Goal: Task Accomplishment & Management: Use online tool/utility

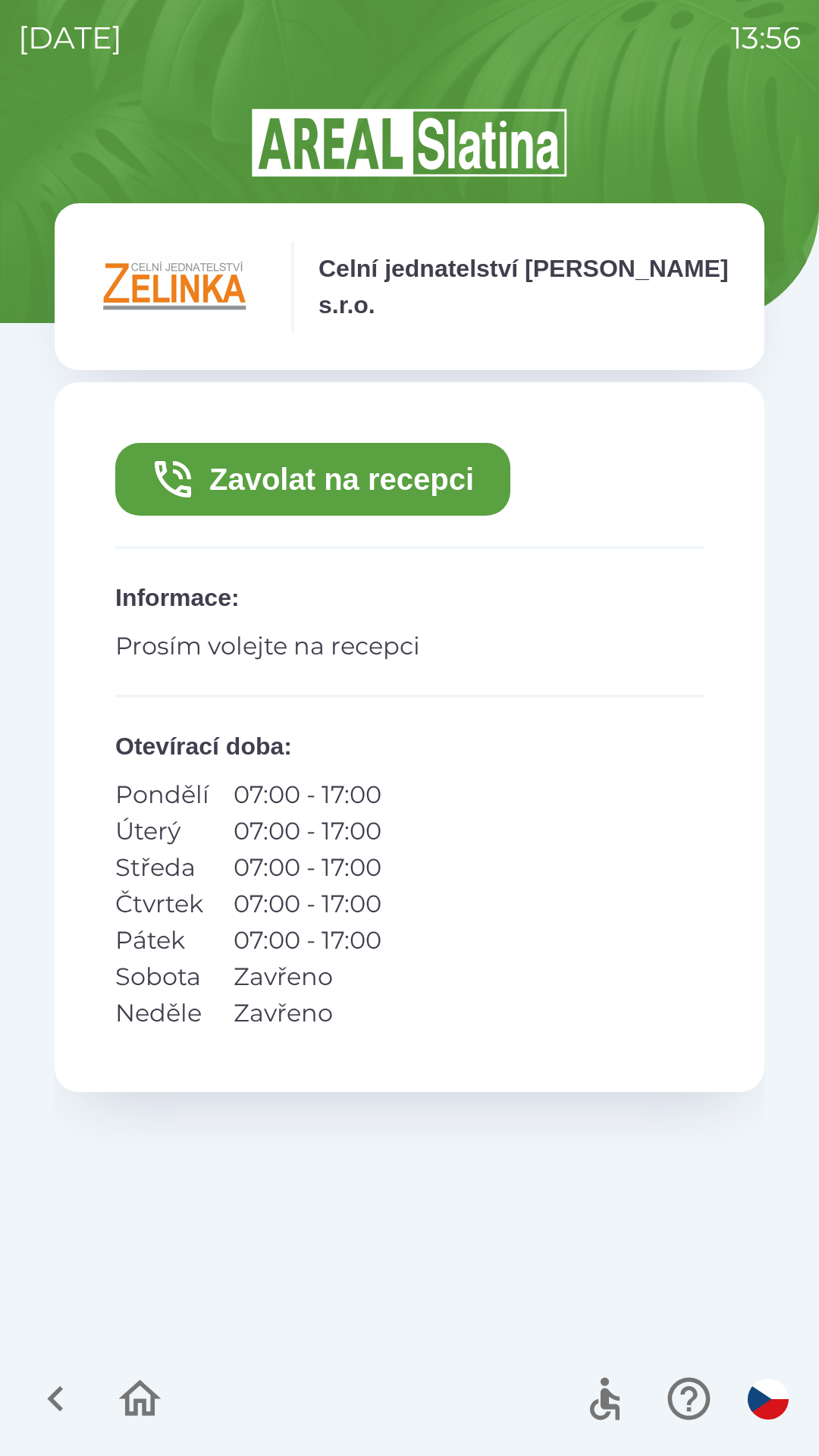
click at [463, 466] on button "Zavolat na recepci" at bounding box center [313, 479] width 395 height 73
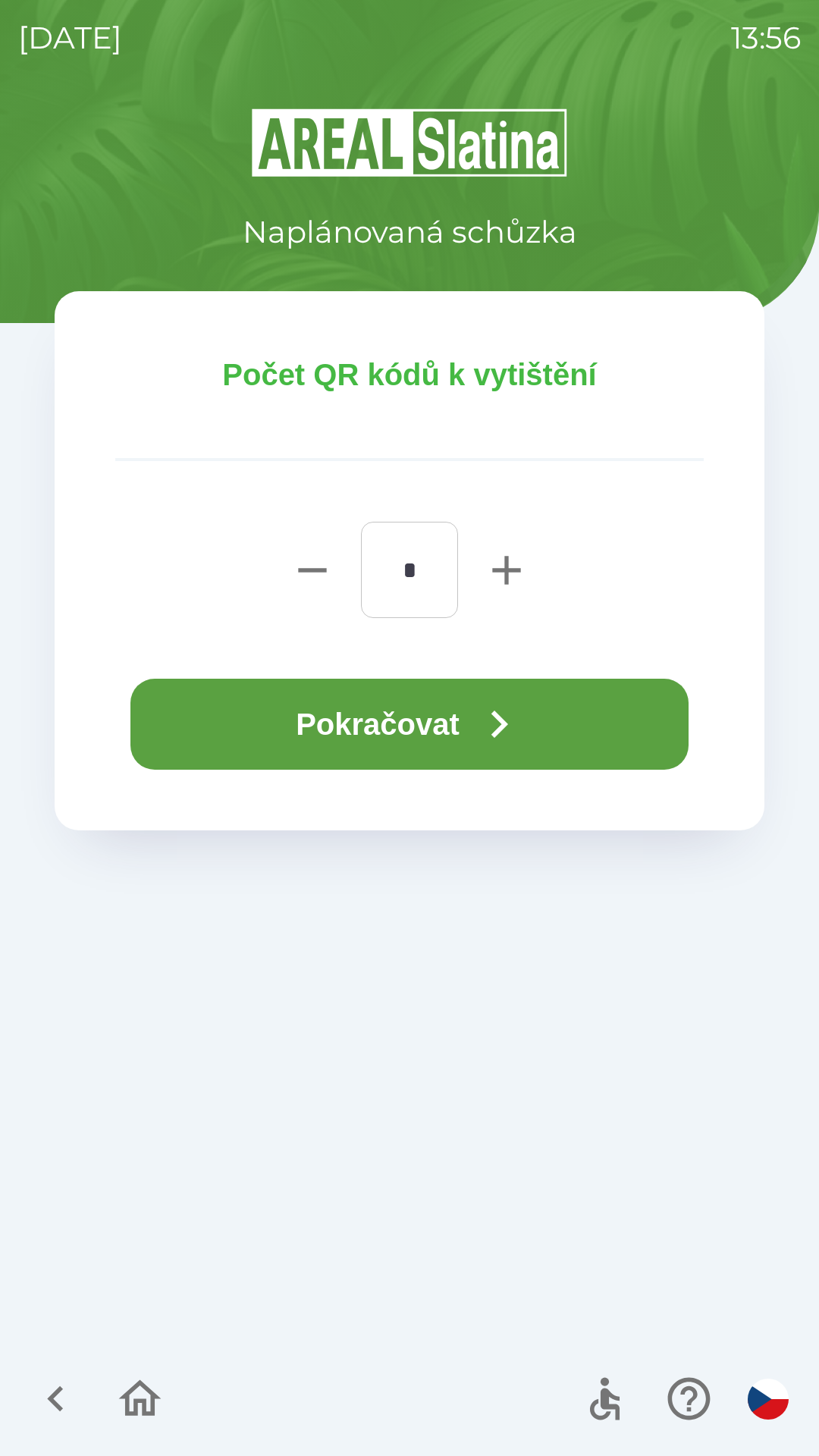
click at [448, 725] on button "Pokračovat" at bounding box center [409, 724] width 558 height 91
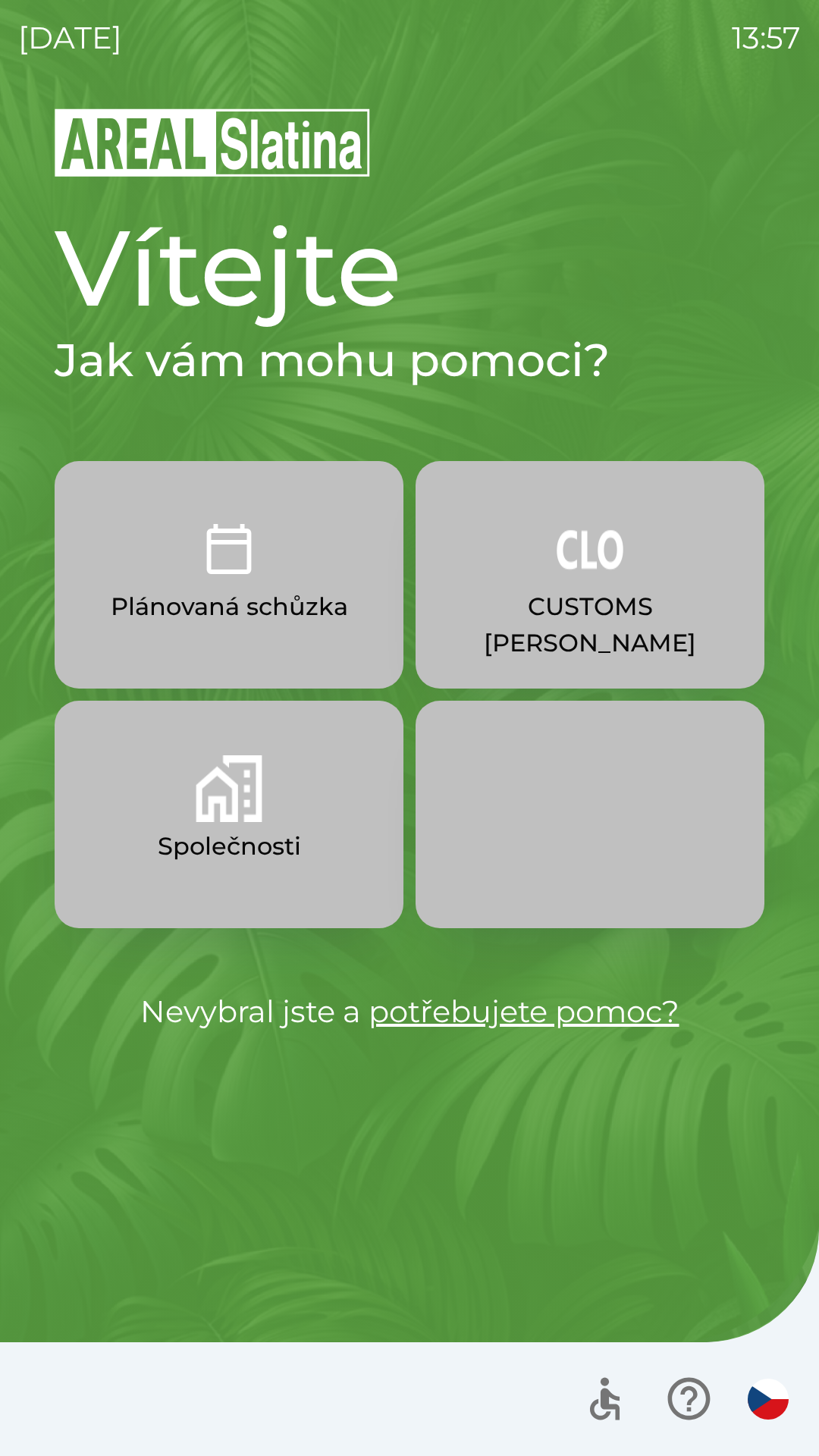
click at [276, 840] on p "Společnosti" at bounding box center [229, 847] width 144 height 36
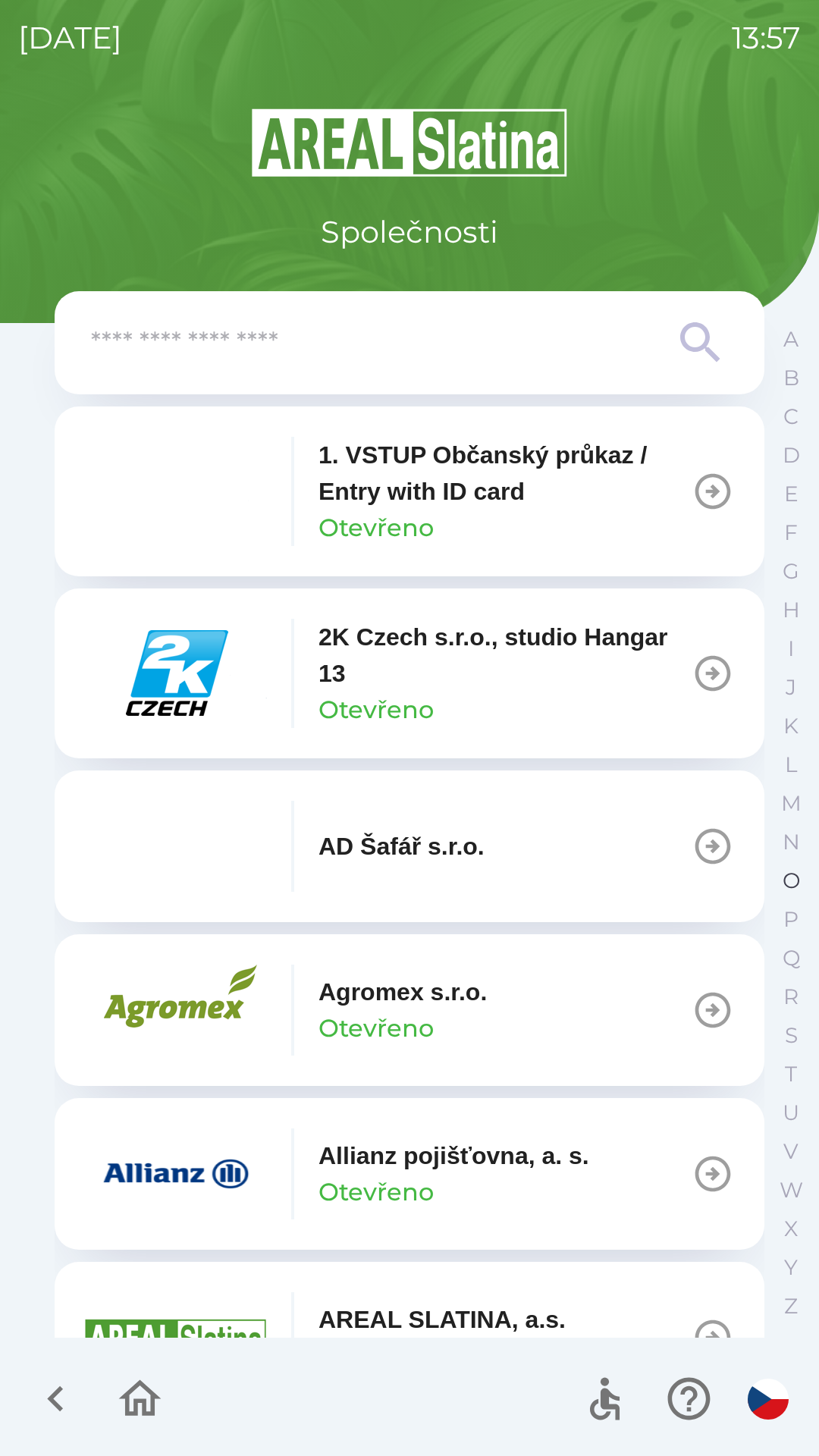
click at [784, 872] on p "O" at bounding box center [792, 881] width 17 height 27
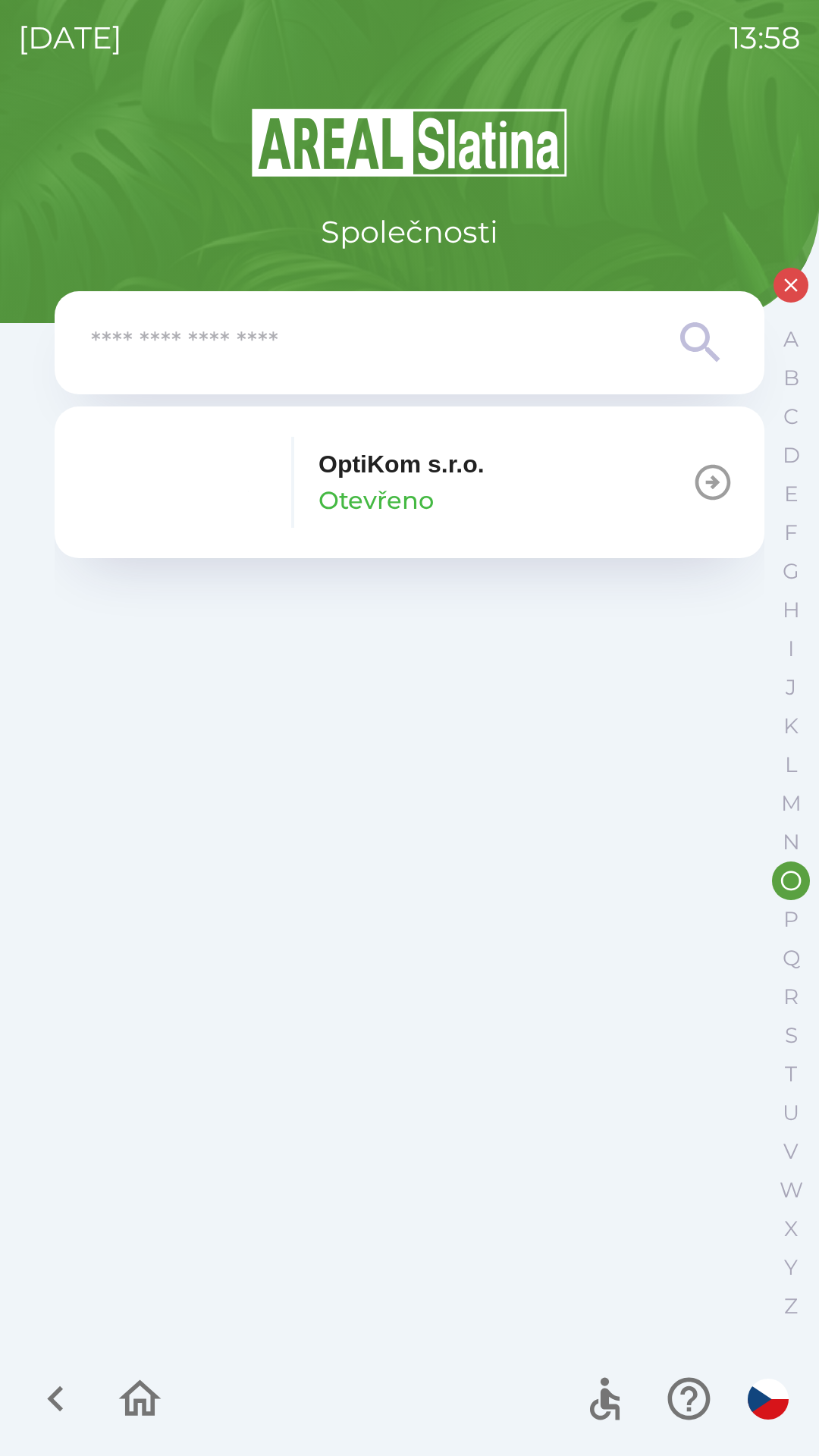
click at [484, 484] on div "OptiKom s.r.o. Otevřeno" at bounding box center [401, 482] width 166 height 73
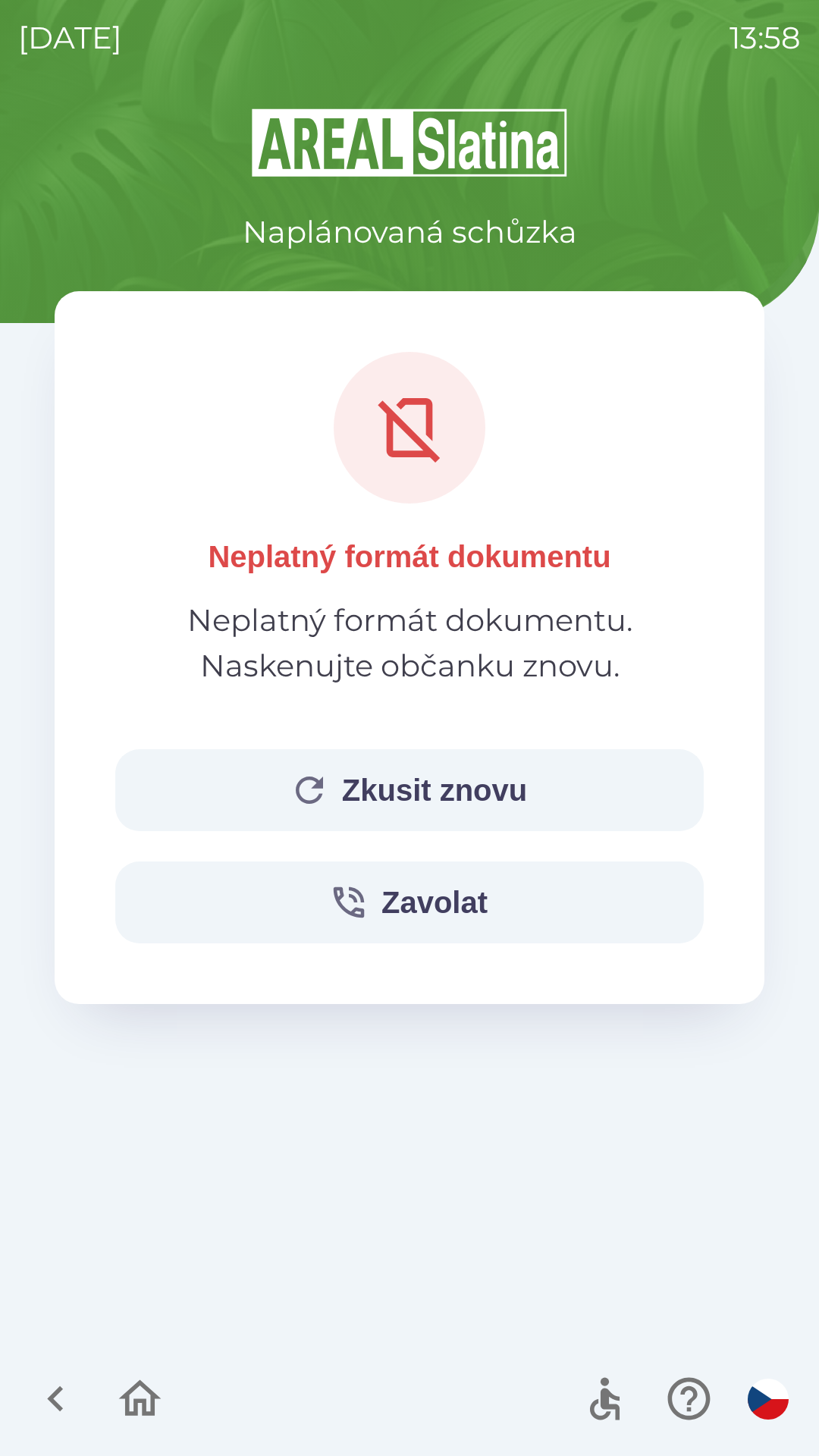
click at [460, 792] on button "Zkusit znovu" at bounding box center [409, 790] width 588 height 82
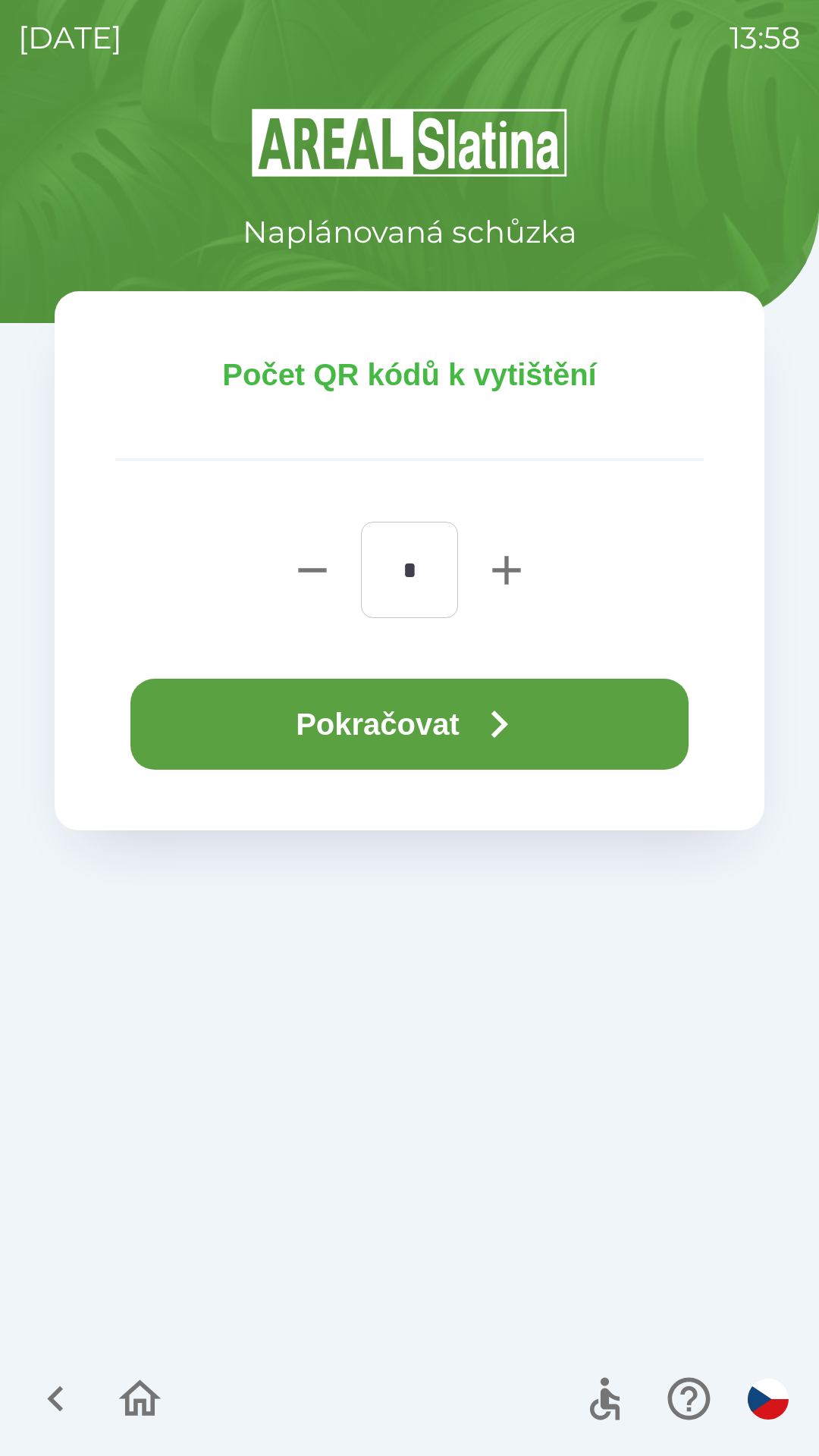
click at [538, 699] on button "Pokračovat" at bounding box center [409, 724] width 558 height 91
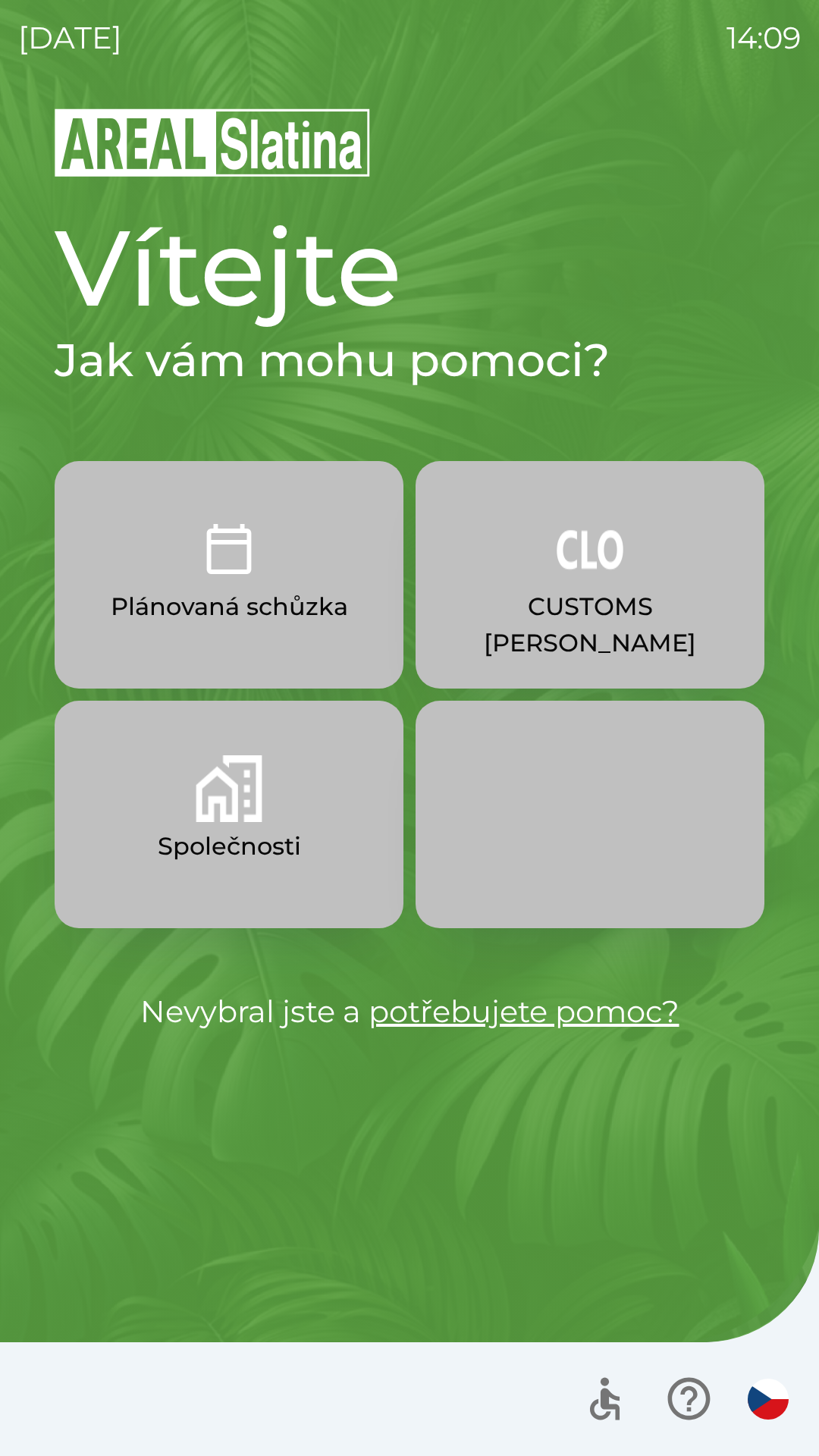
click at [594, 593] on p "CUSTOMS [PERSON_NAME]" at bounding box center [590, 624] width 276 height 73
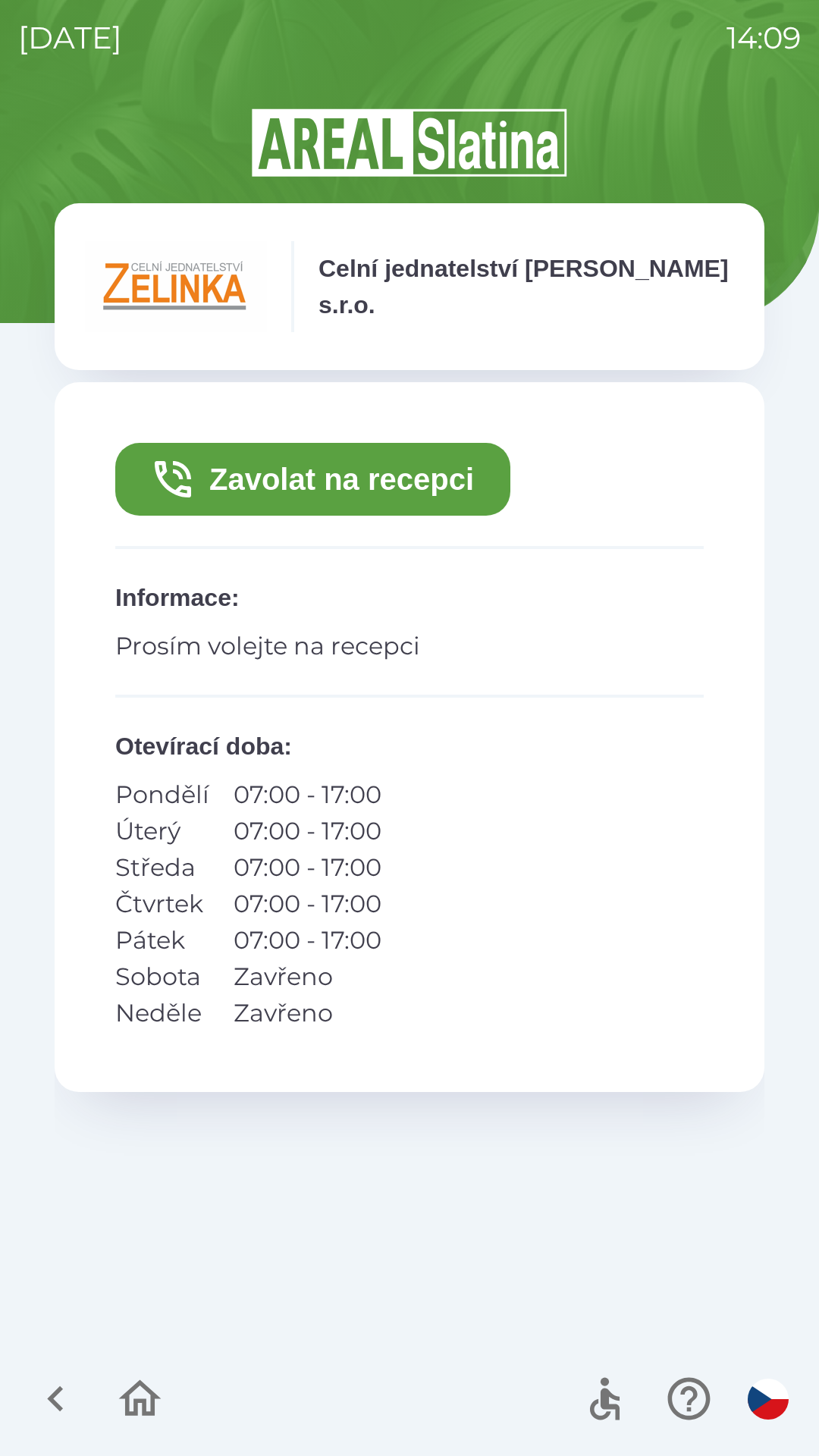
click at [258, 483] on button "Zavolat na recepci" at bounding box center [313, 479] width 395 height 73
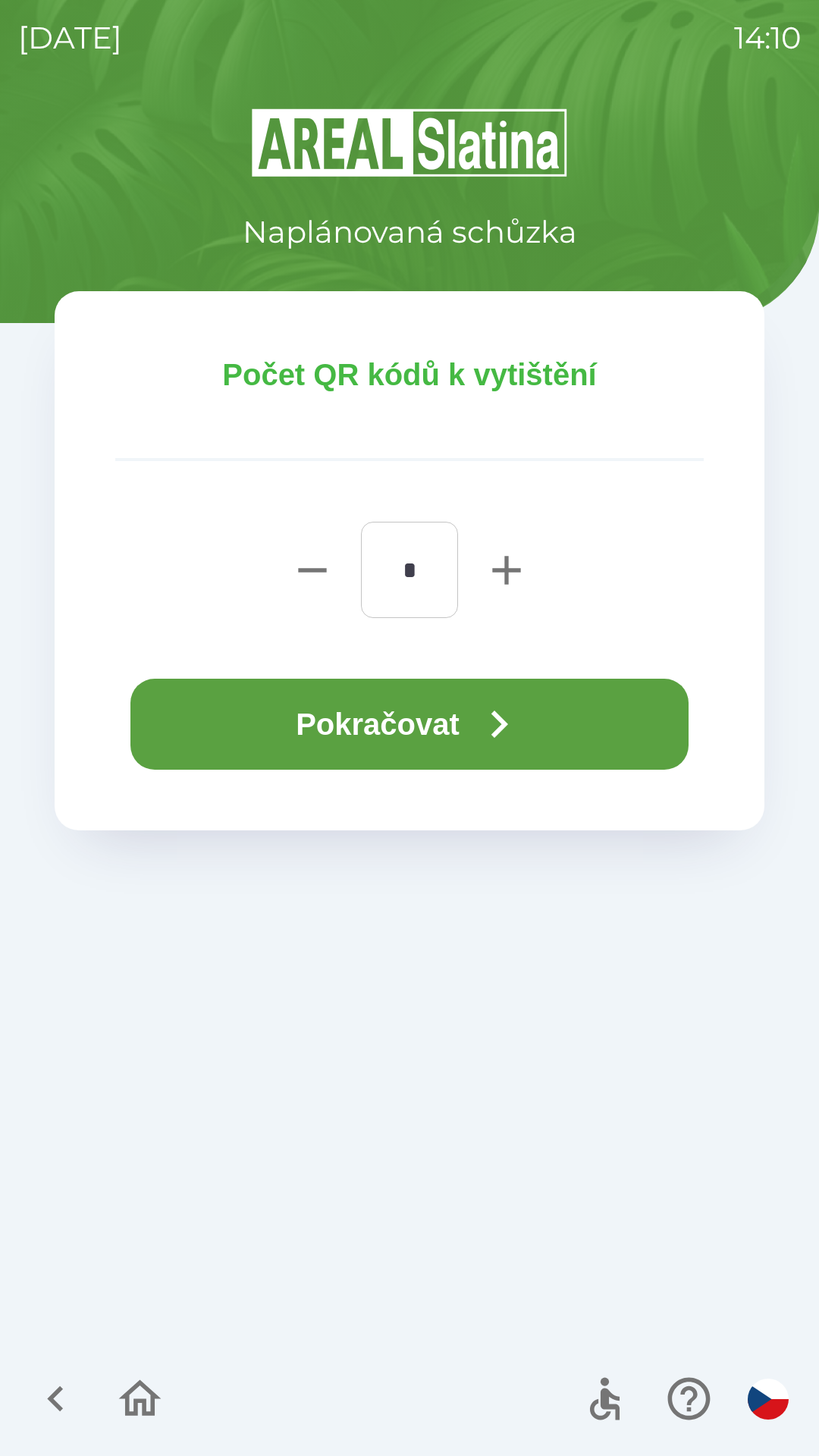
click at [276, 713] on button "Pokračovat" at bounding box center [409, 724] width 558 height 91
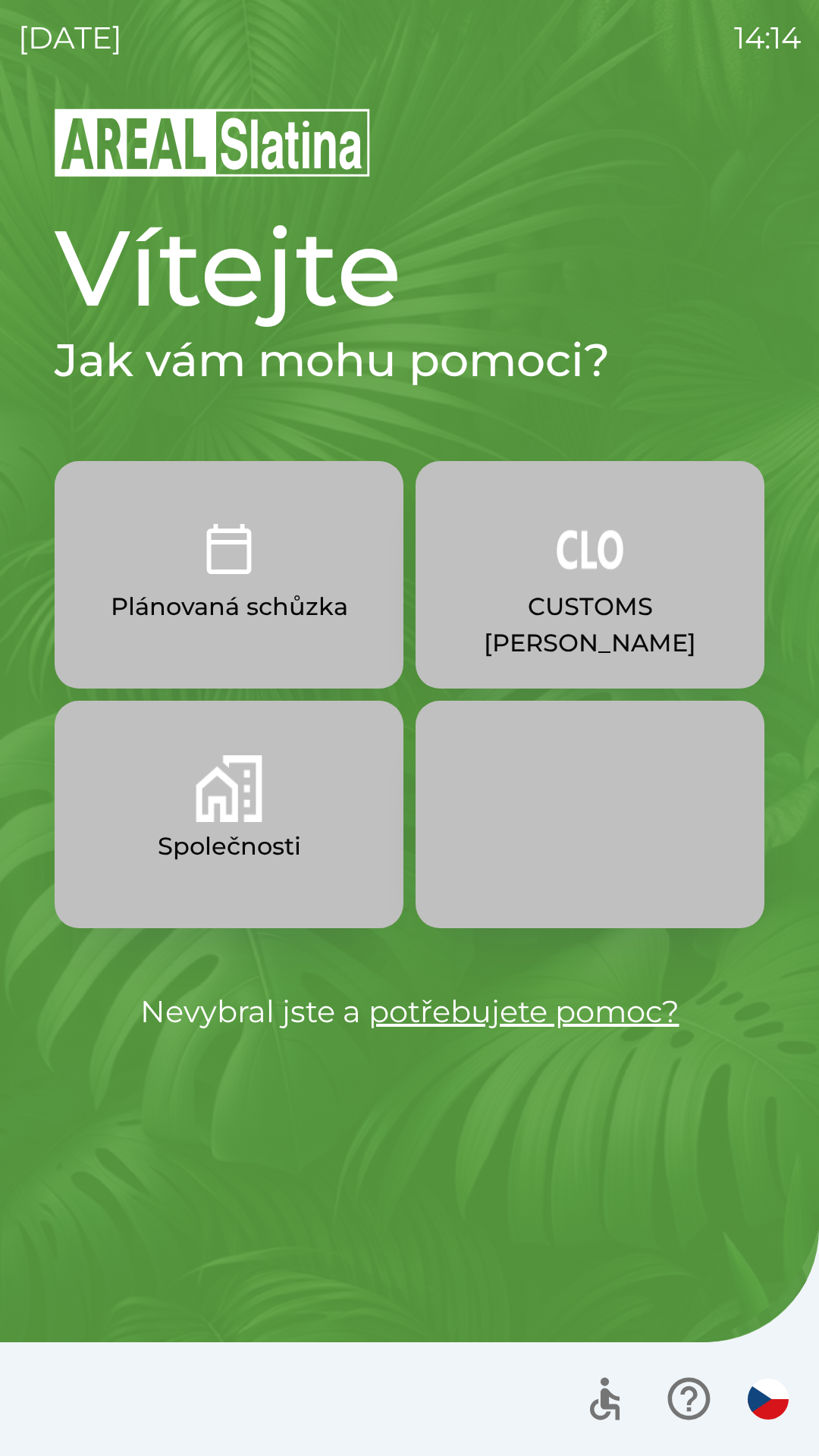
click at [570, 590] on p "CUSTOMS [PERSON_NAME]" at bounding box center [590, 624] width 276 height 73
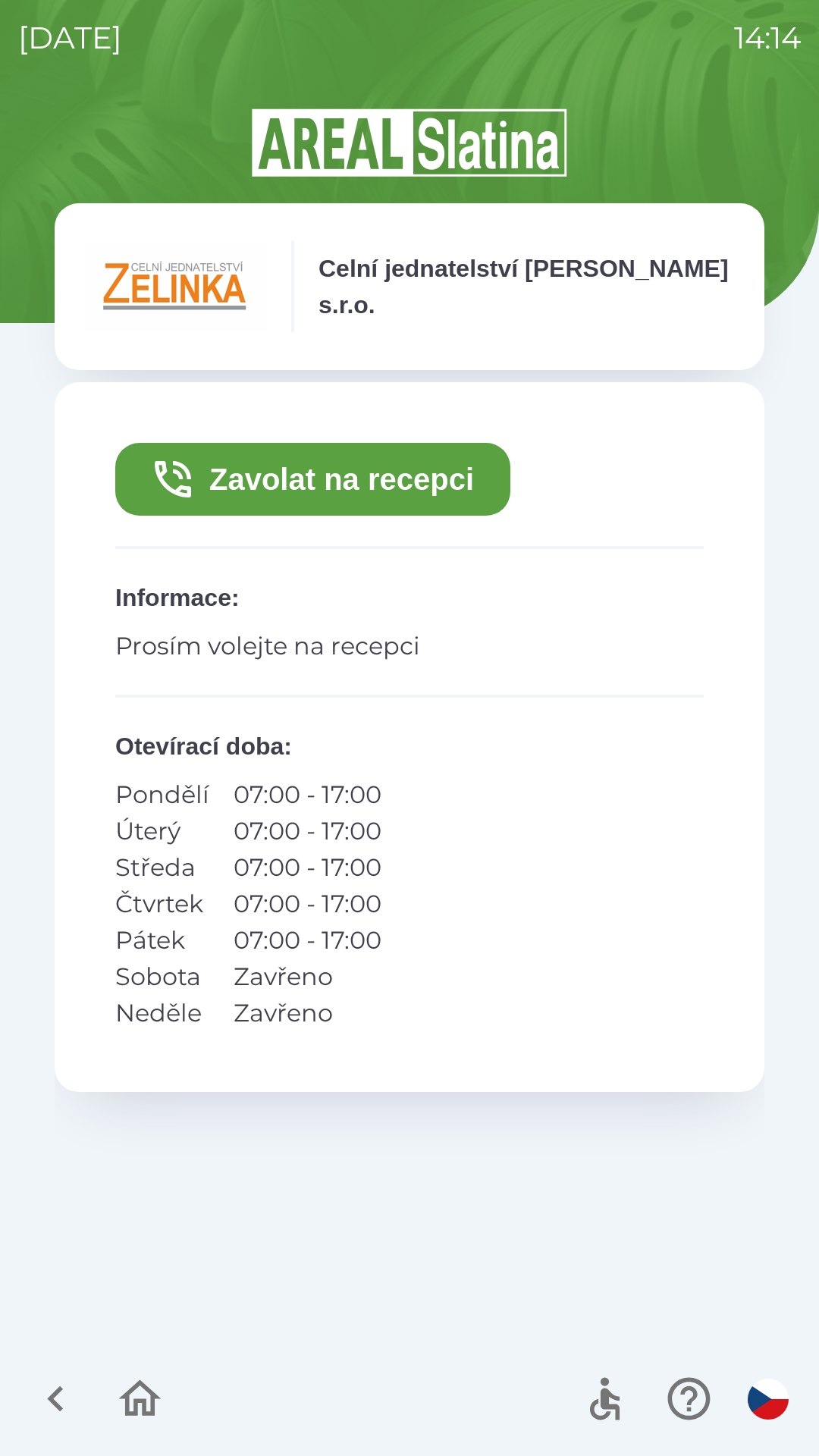
click at [324, 464] on button "Zavolat na recepci" at bounding box center [313, 479] width 395 height 73
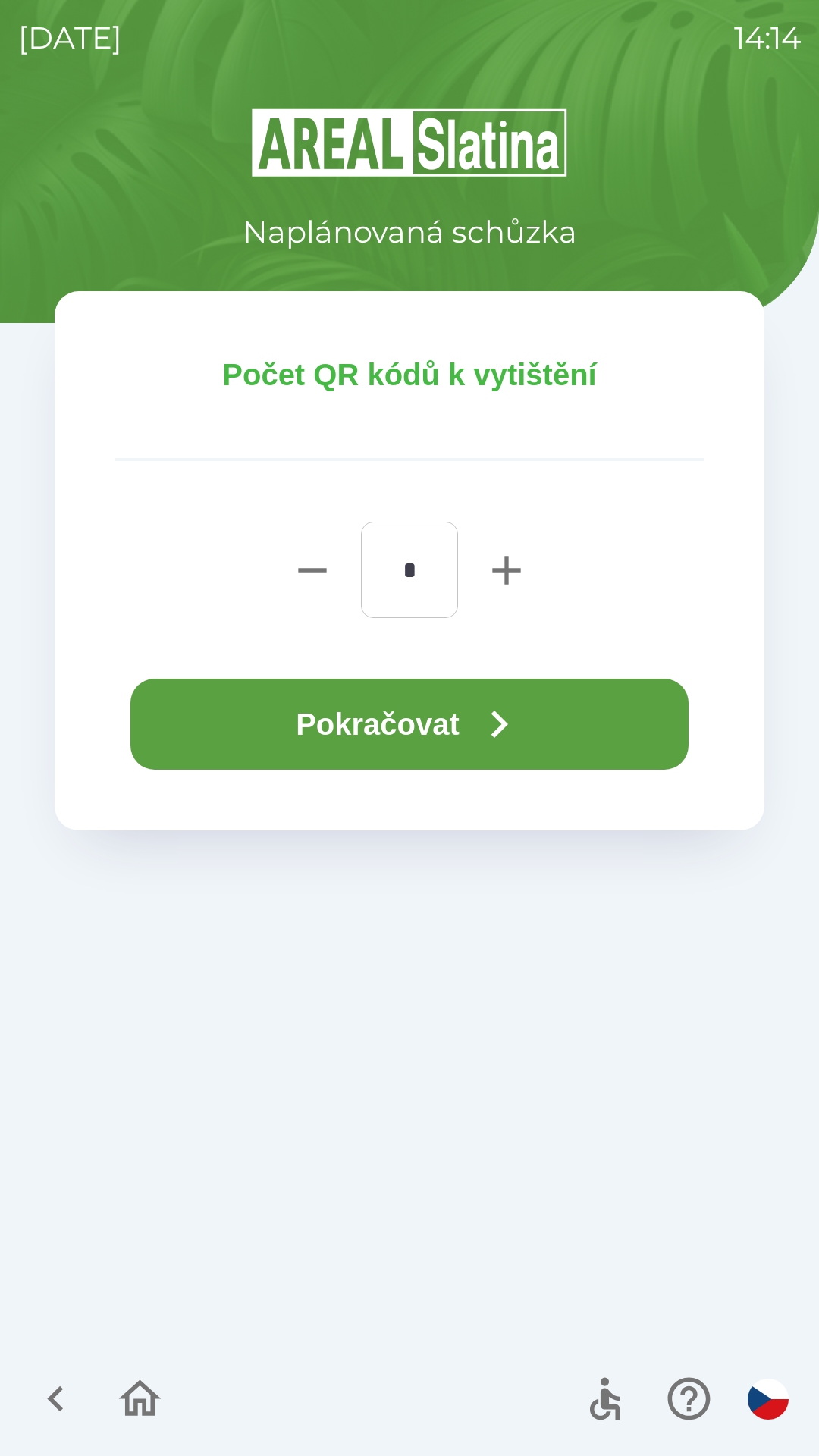
click at [385, 697] on button "Pokračovat" at bounding box center [409, 724] width 558 height 91
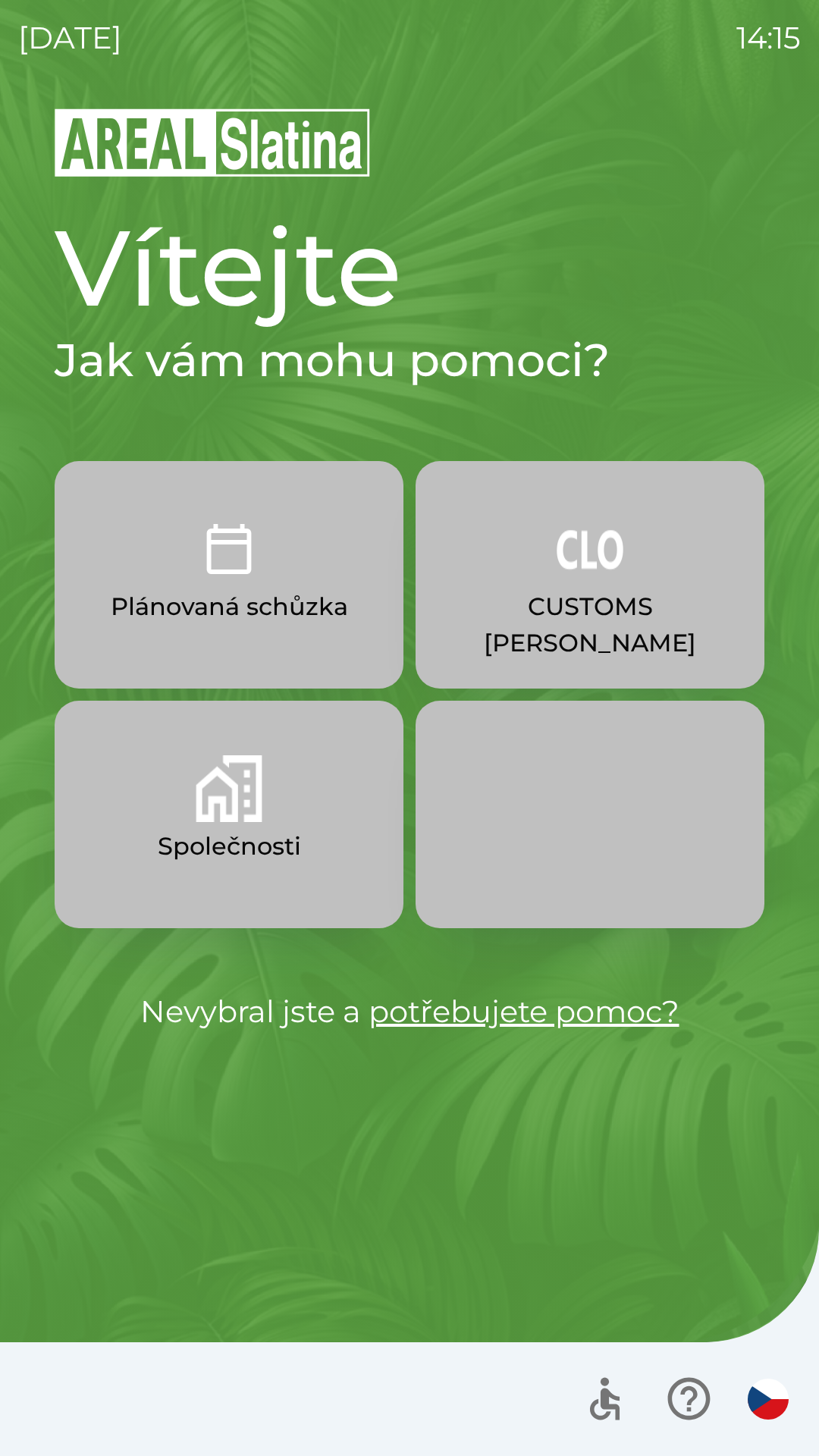
click at [212, 826] on button "Společnosti" at bounding box center [229, 814] width 349 height 228
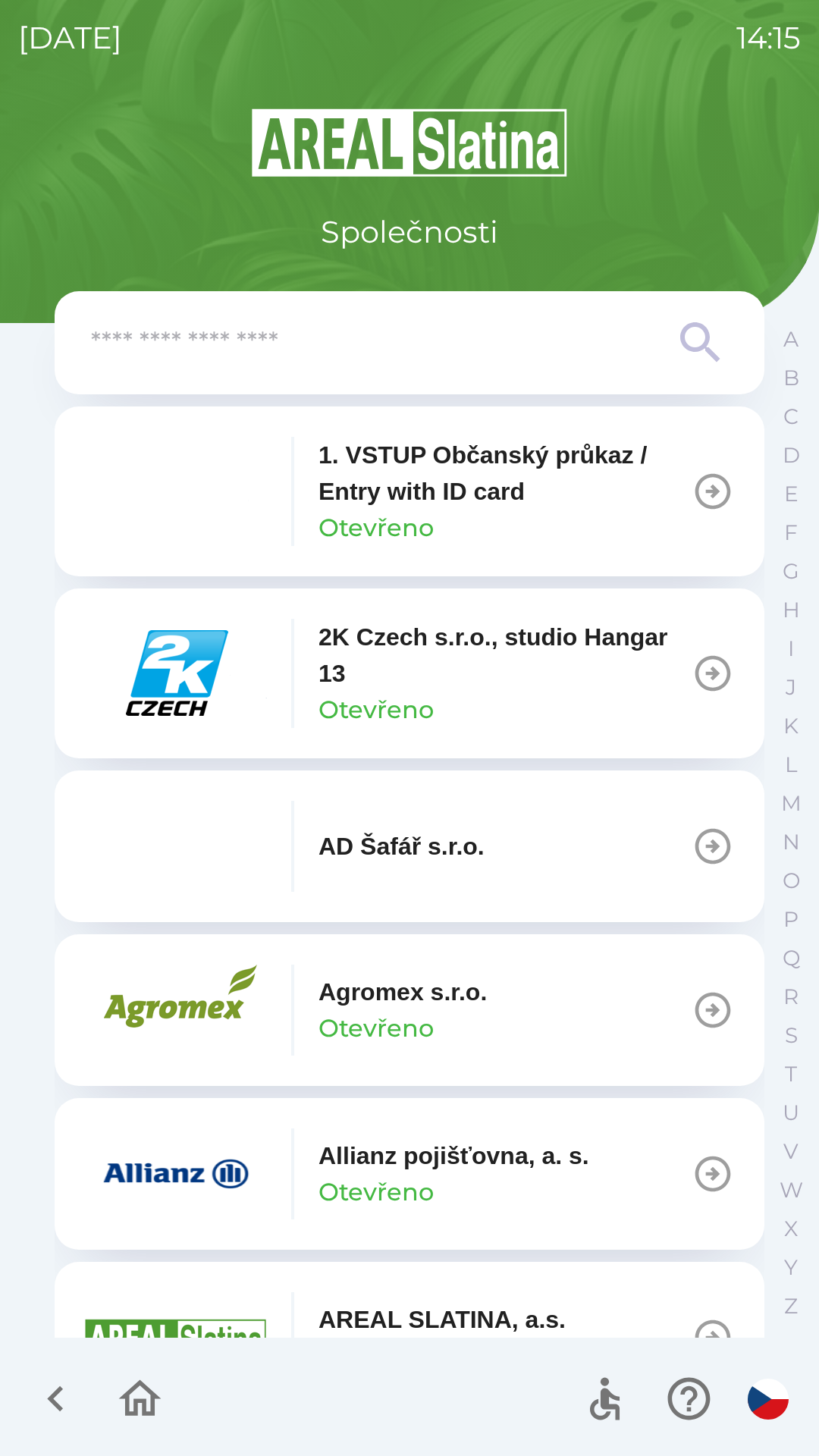
click at [246, 359] on input "text" at bounding box center [379, 342] width 576 height 42
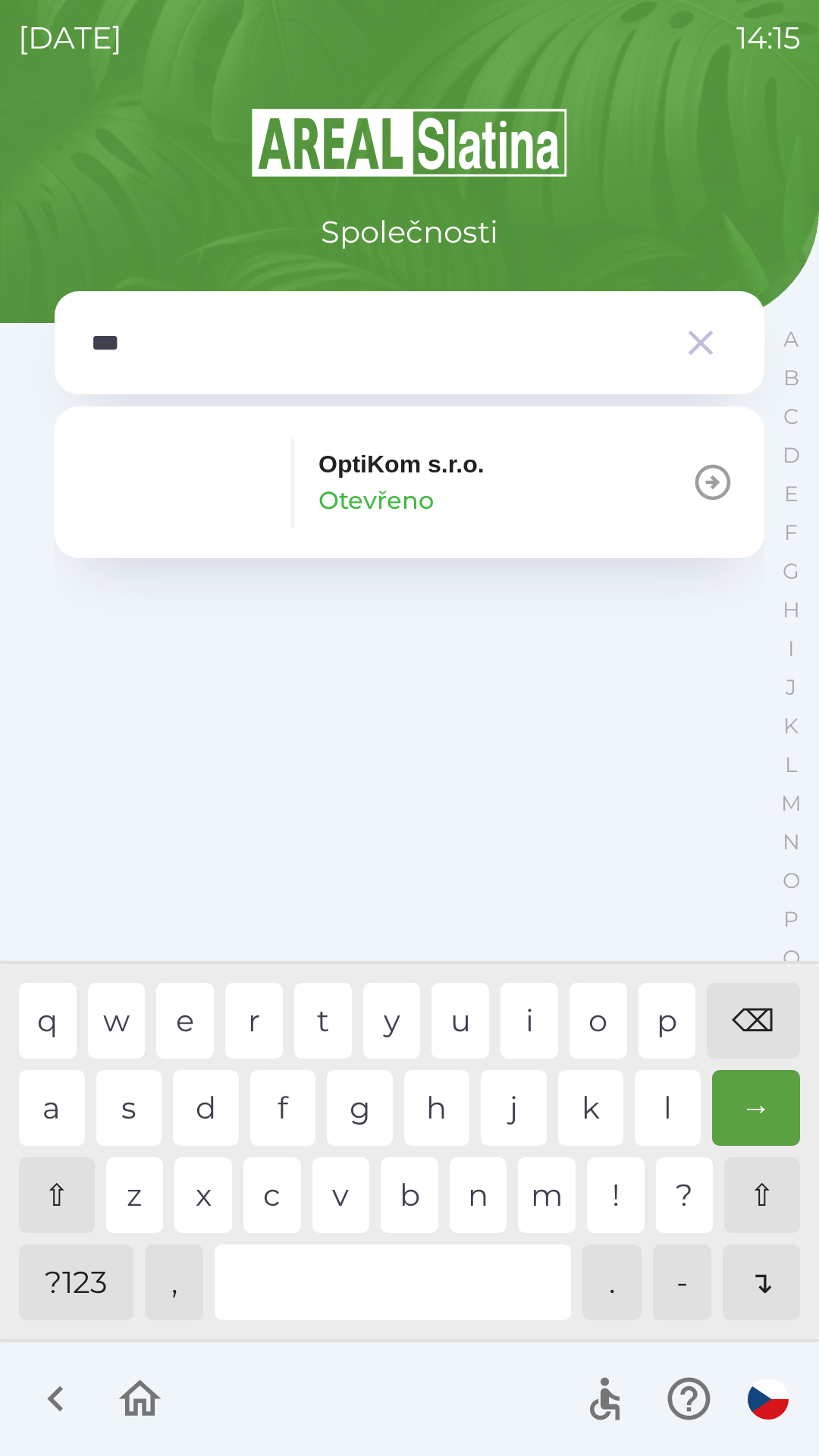
type input "****"
click at [521, 1004] on div "i" at bounding box center [528, 1021] width 57 height 76
click at [342, 474] on p "OptiKom s.r.o." at bounding box center [401, 464] width 166 height 36
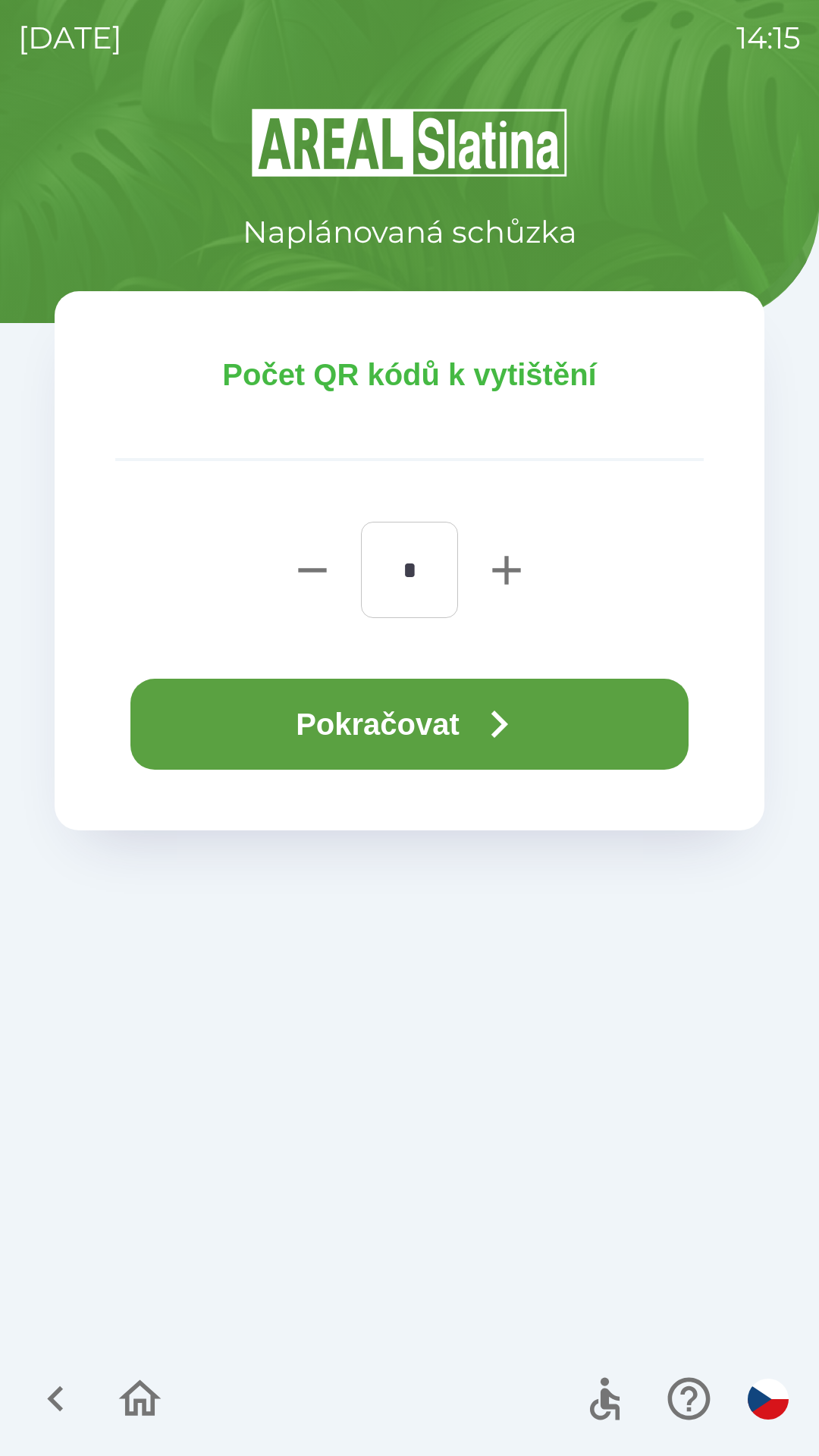
click at [256, 697] on button "Pokračovat" at bounding box center [409, 724] width 558 height 91
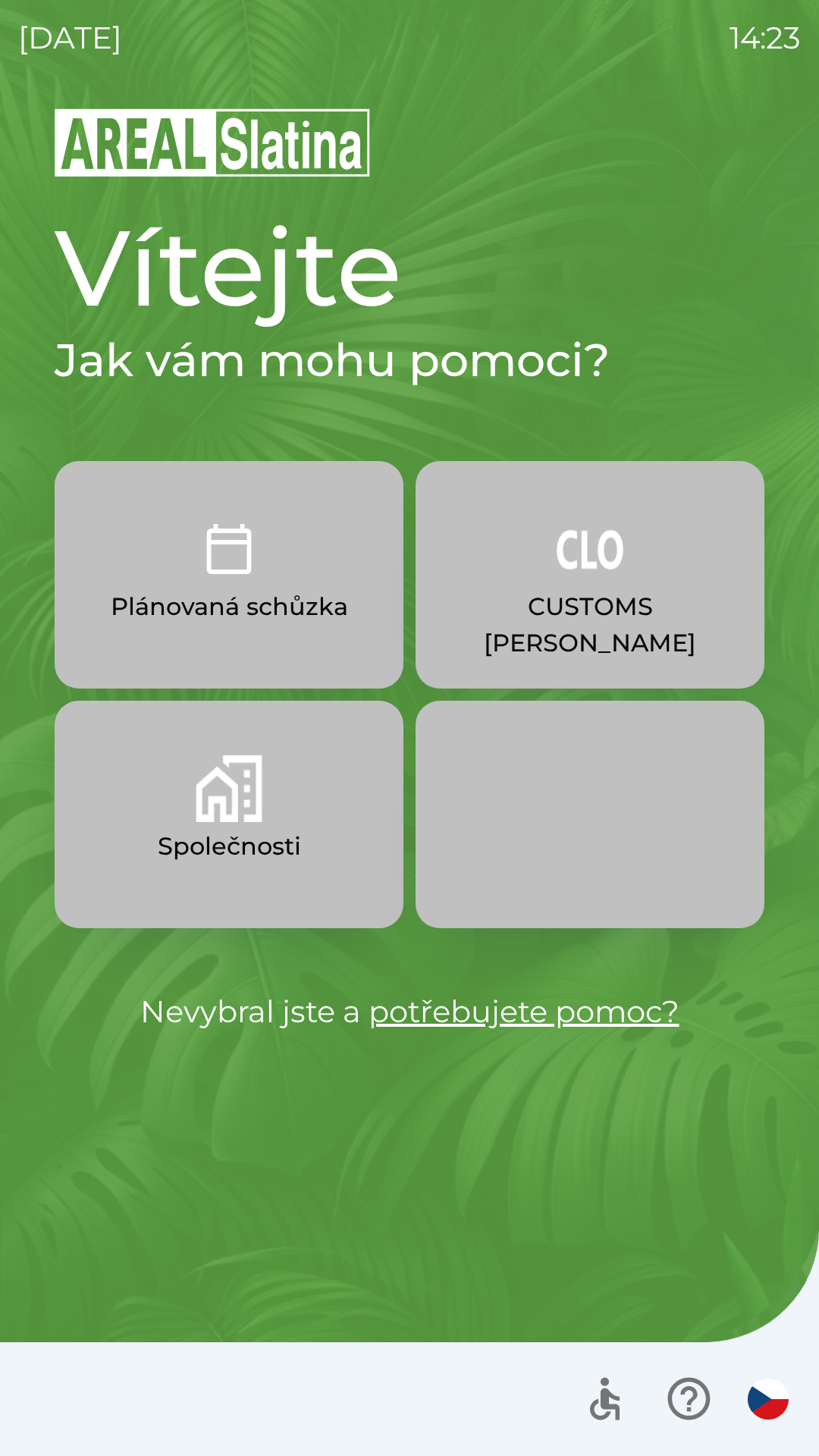
click at [232, 604] on p "Plánovaná schůzka" at bounding box center [229, 606] width 237 height 36
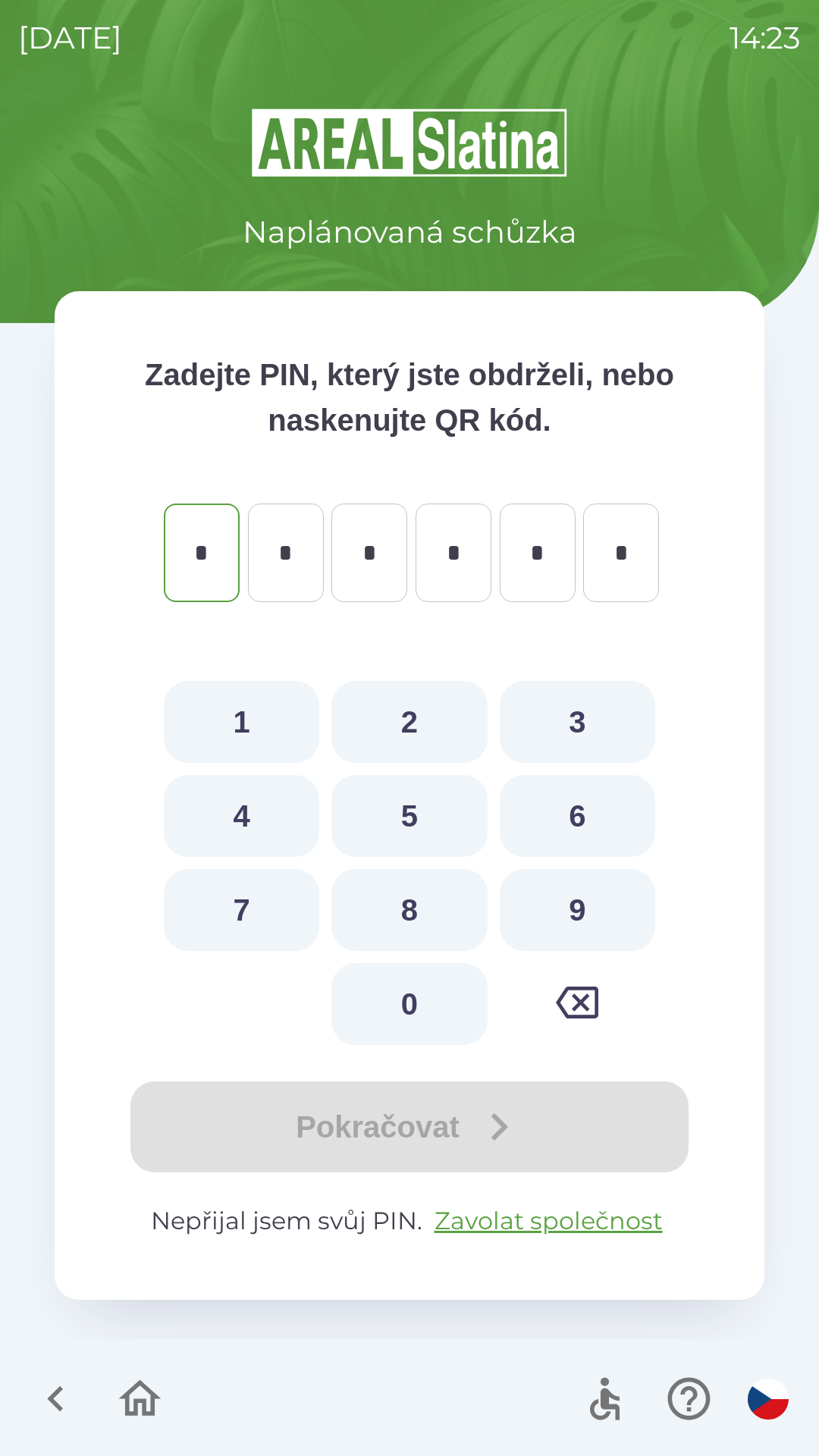
click at [64, 1389] on icon "button" at bounding box center [56, 1399] width 51 height 51
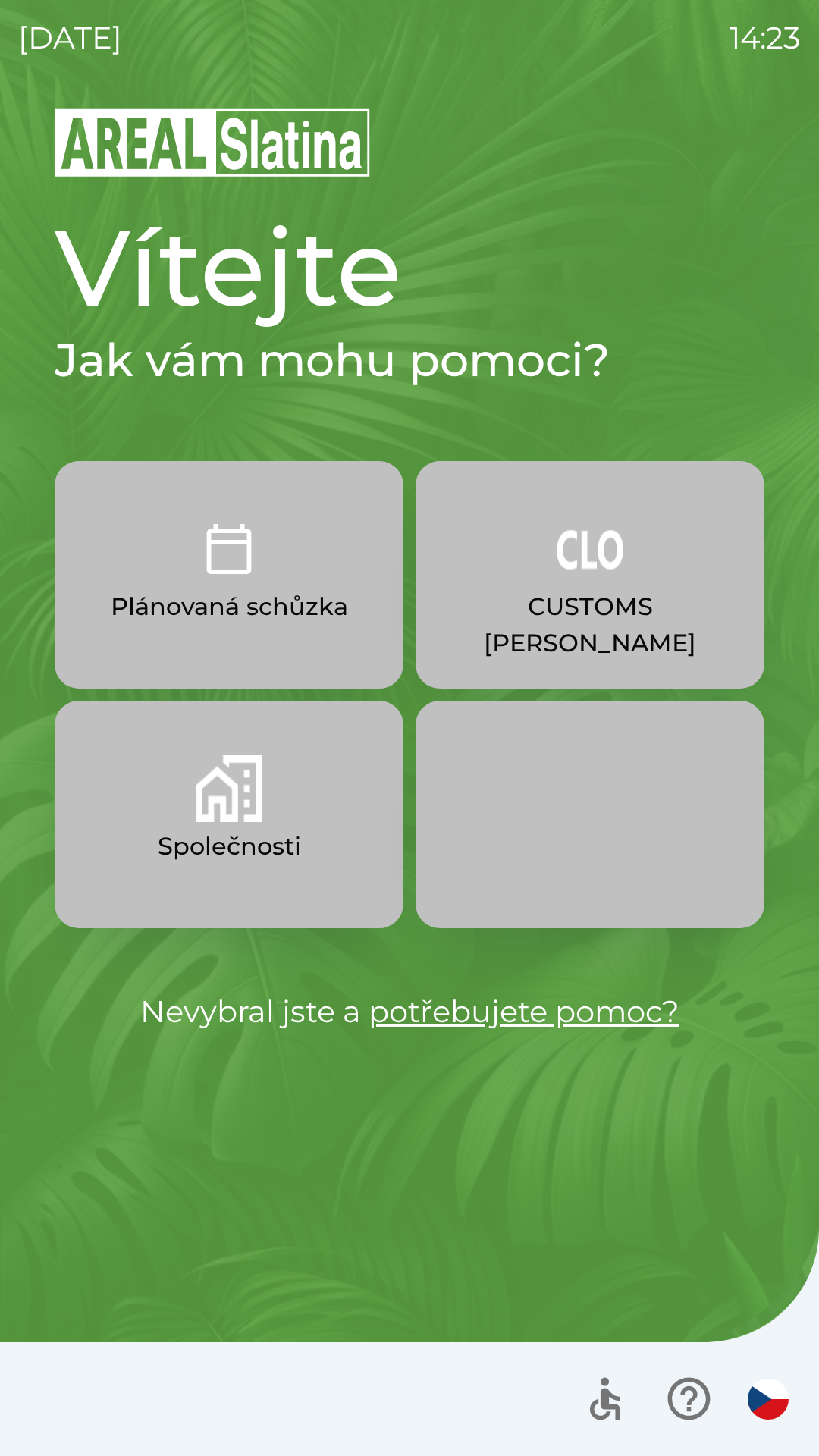
click at [217, 794] on img "button" at bounding box center [229, 788] width 67 height 67
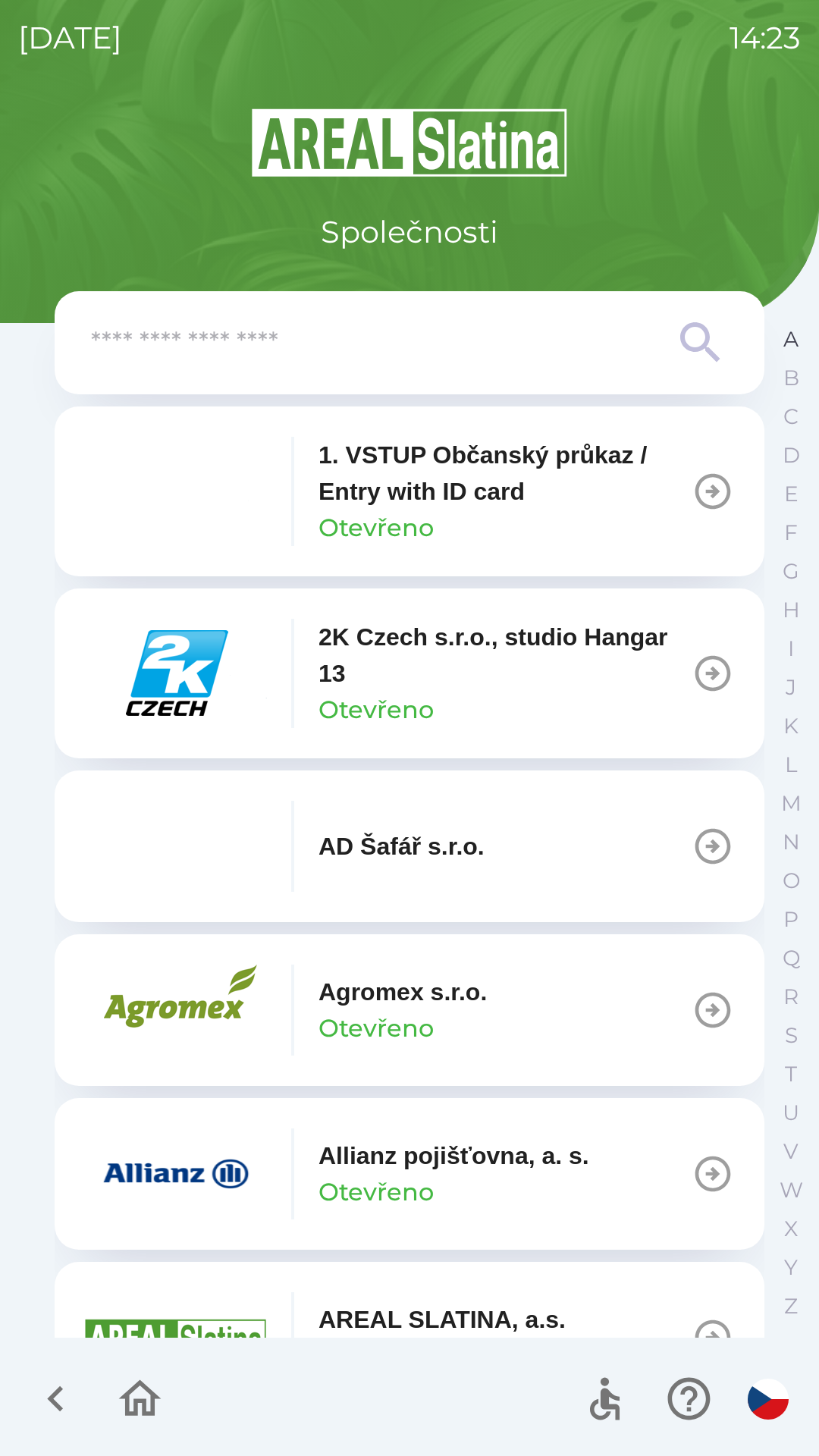
click at [784, 338] on p "A" at bounding box center [791, 339] width 15 height 27
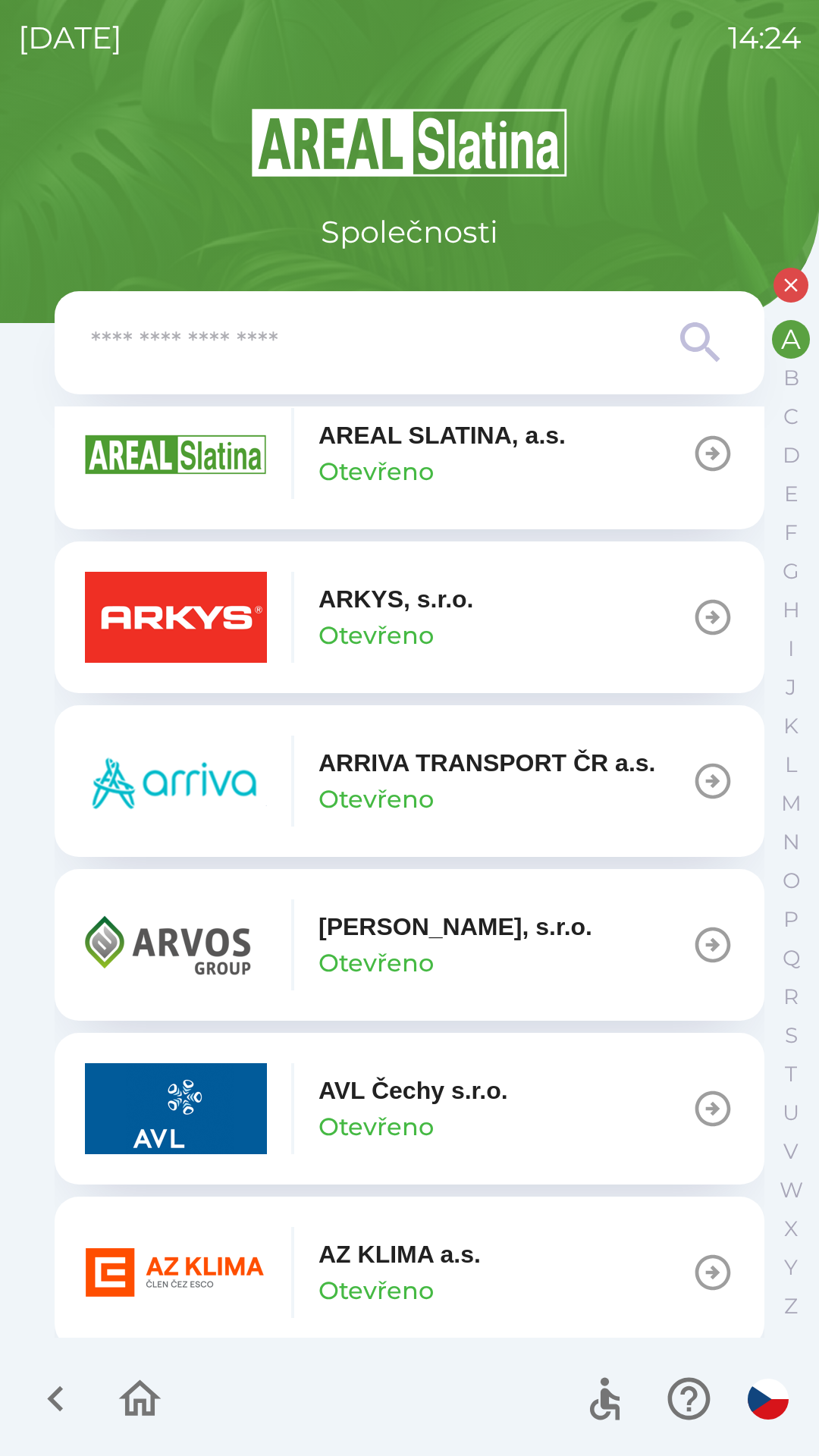
scroll to position [531, 0]
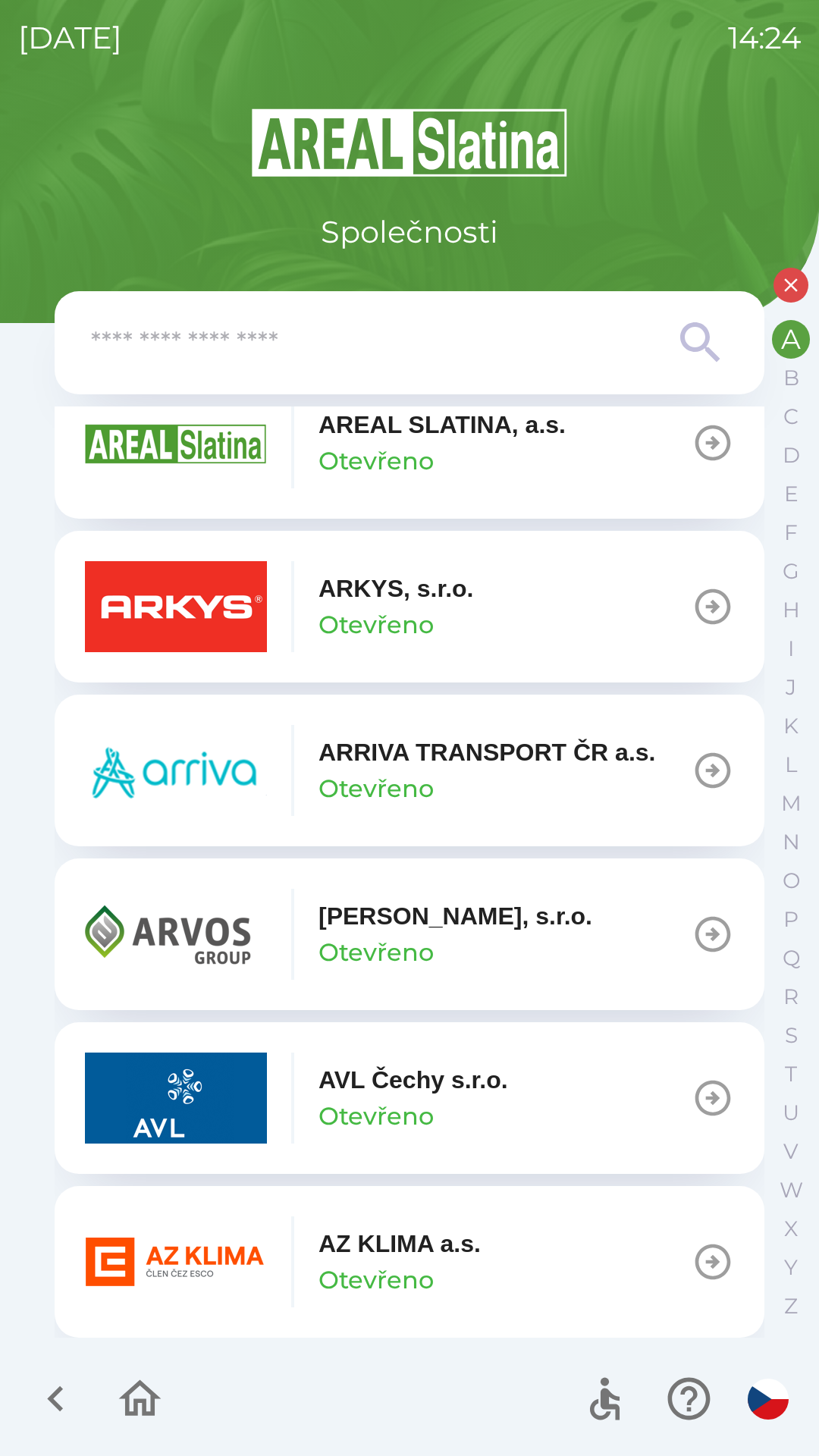
click at [188, 1256] on img "button" at bounding box center [176, 1262] width 182 height 91
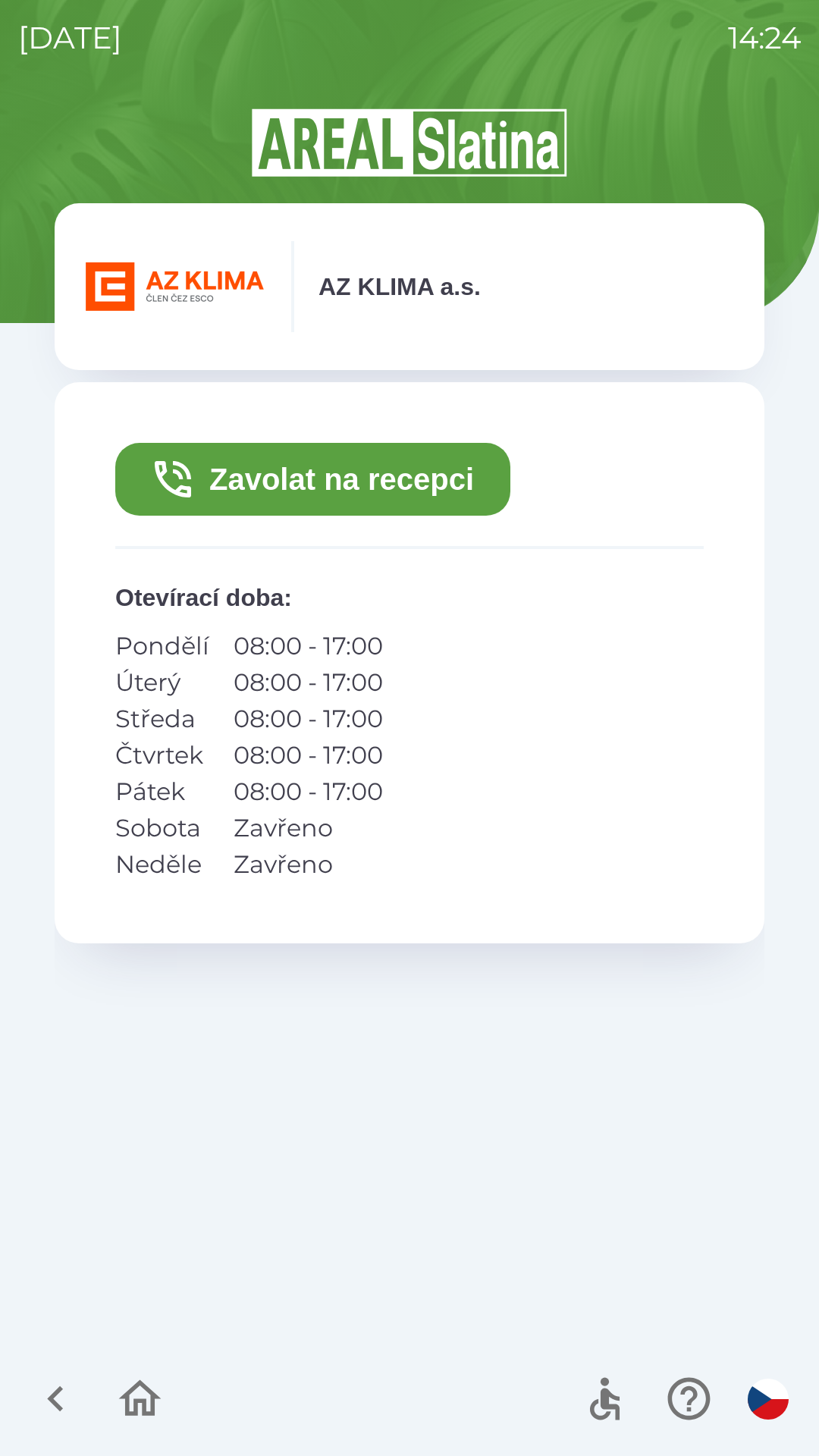
click at [265, 477] on button "Zavolat na recepci" at bounding box center [313, 479] width 395 height 73
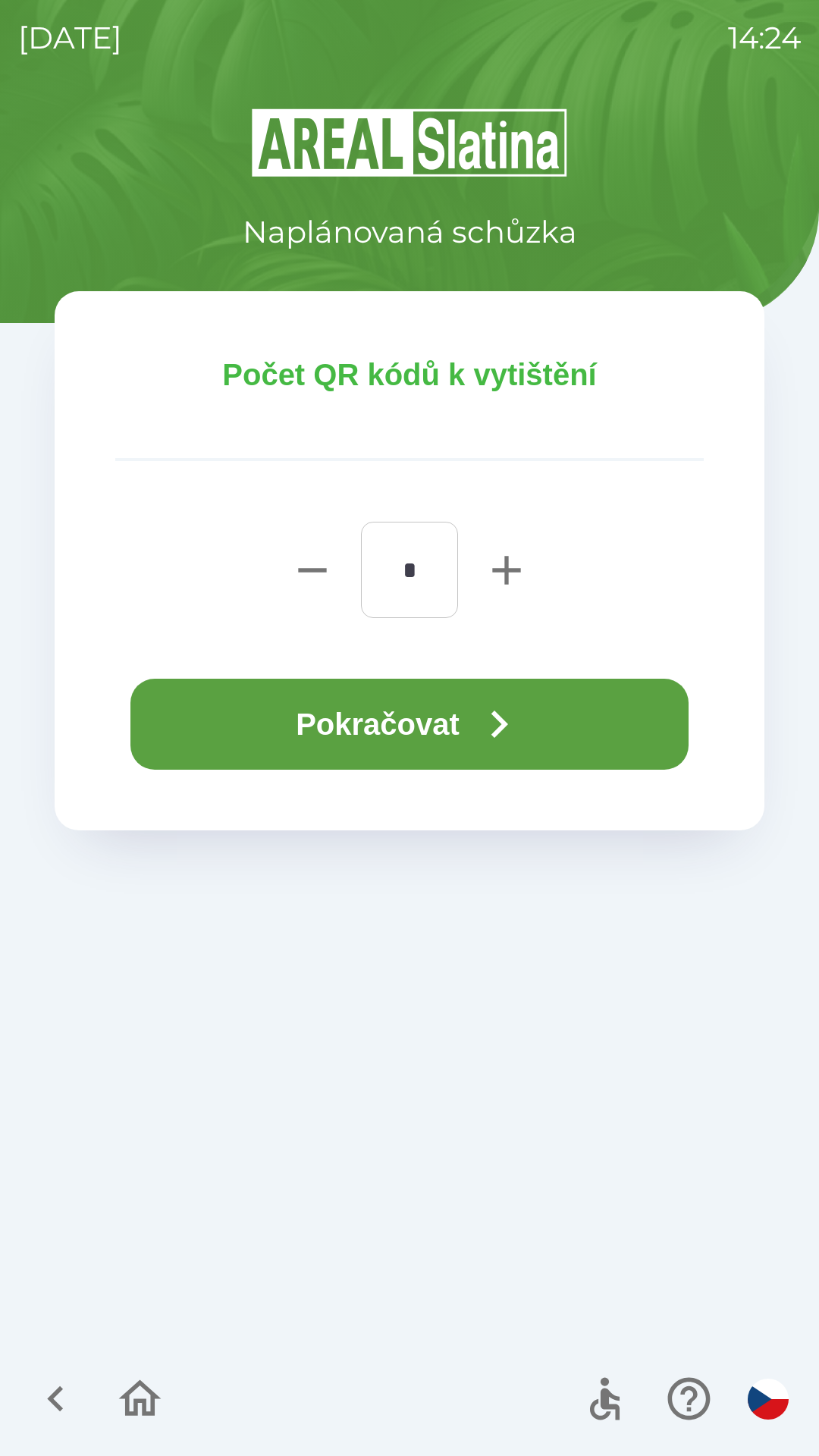
click at [398, 726] on button "Pokračovat" at bounding box center [409, 724] width 558 height 91
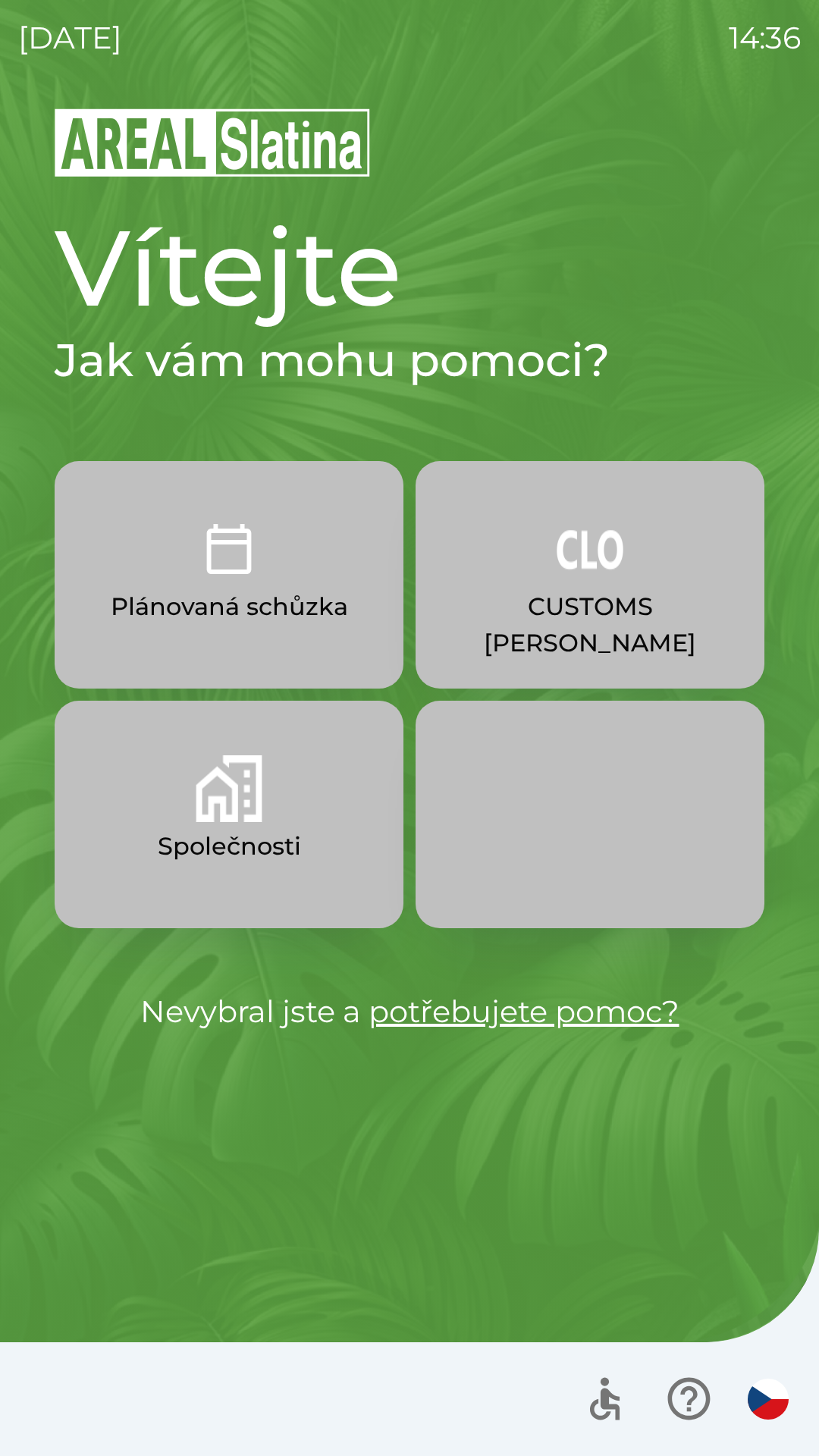
click at [536, 601] on p "CUSTOMS [PERSON_NAME]" at bounding box center [590, 624] width 276 height 73
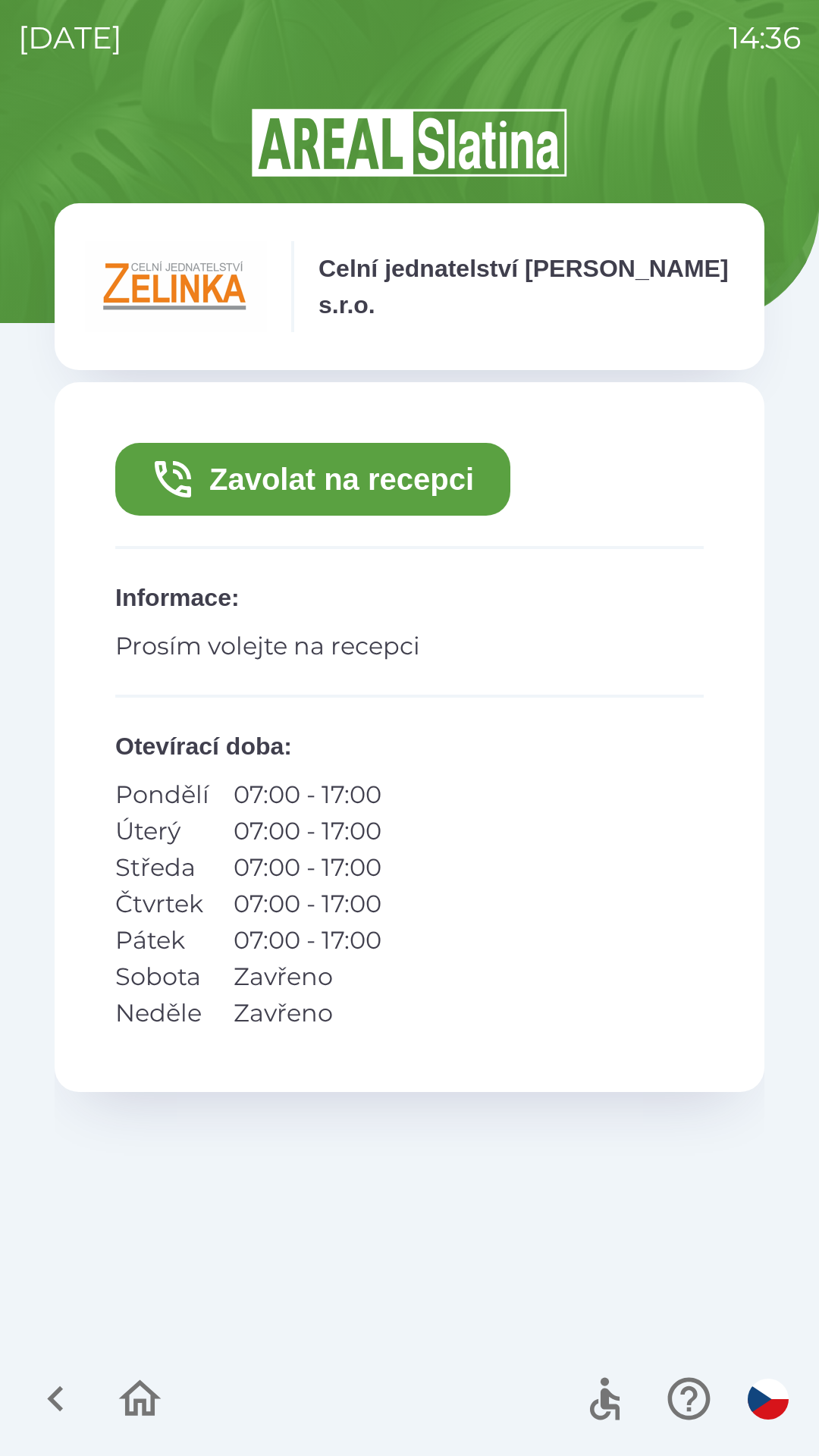
click at [428, 475] on button "Zavolat na recepci" at bounding box center [313, 479] width 395 height 73
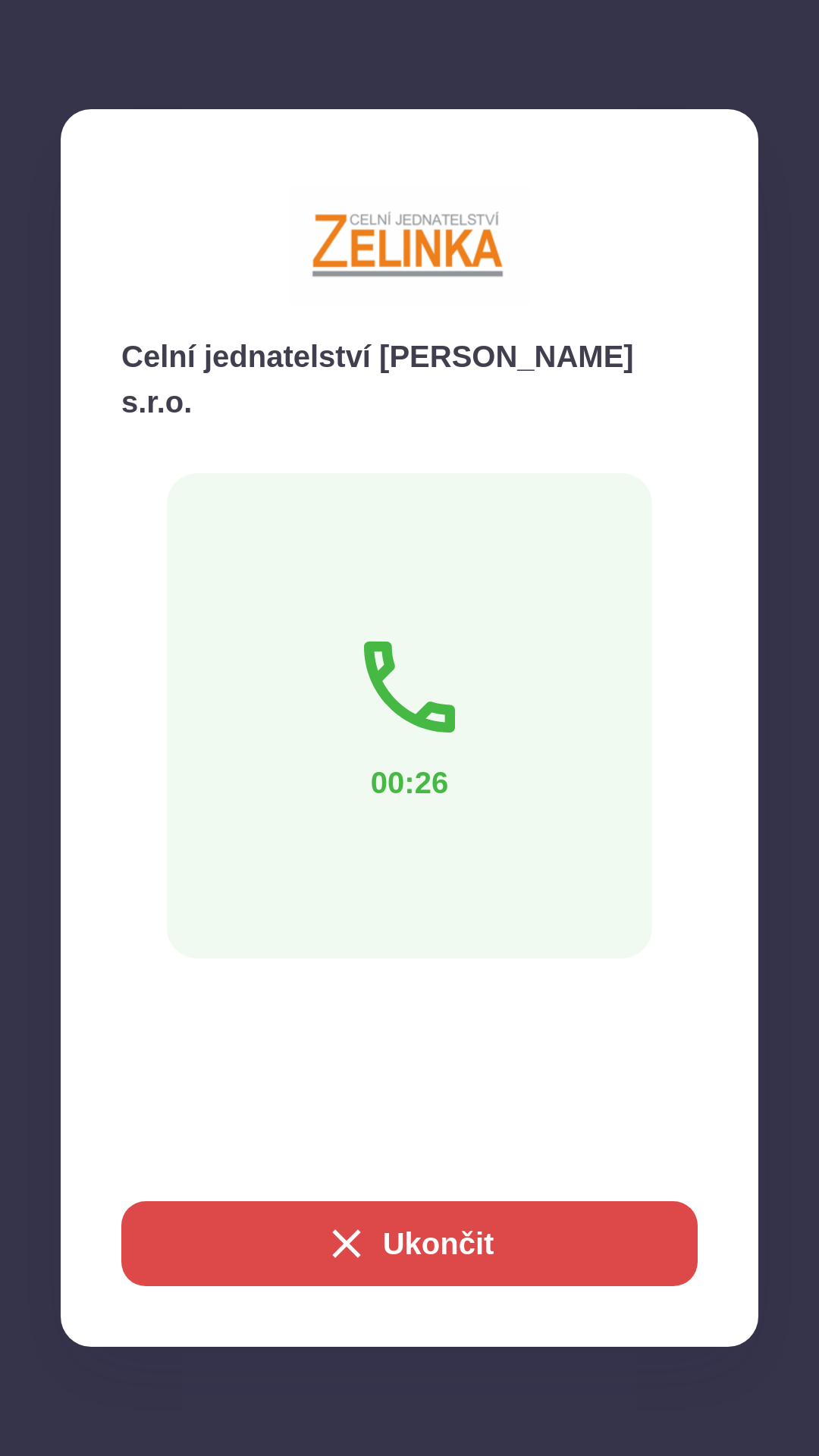
click at [449, 1222] on button "Ukončit" at bounding box center [410, 1244] width 576 height 85
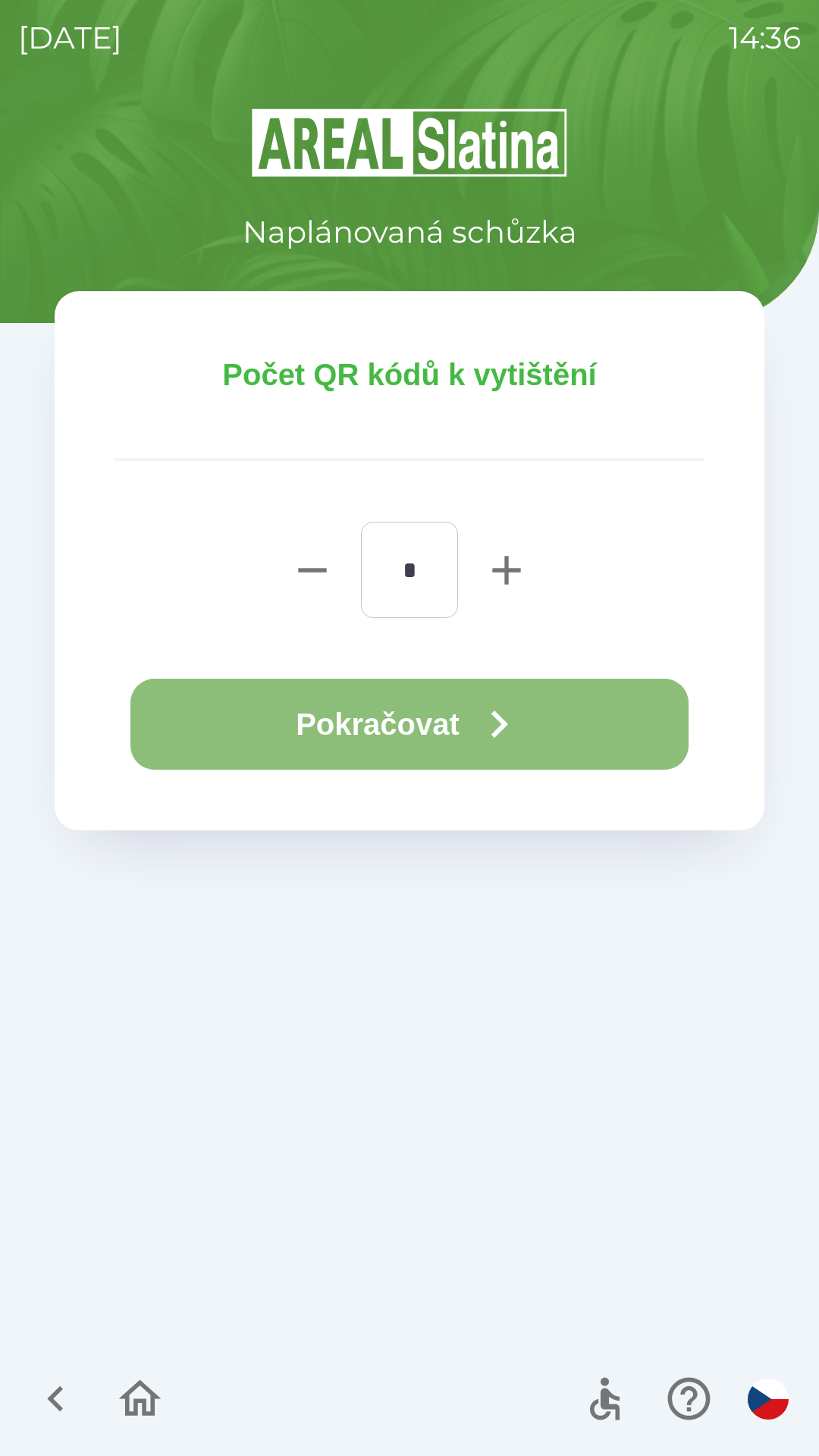
click at [386, 715] on button "Pokračovat" at bounding box center [409, 724] width 558 height 91
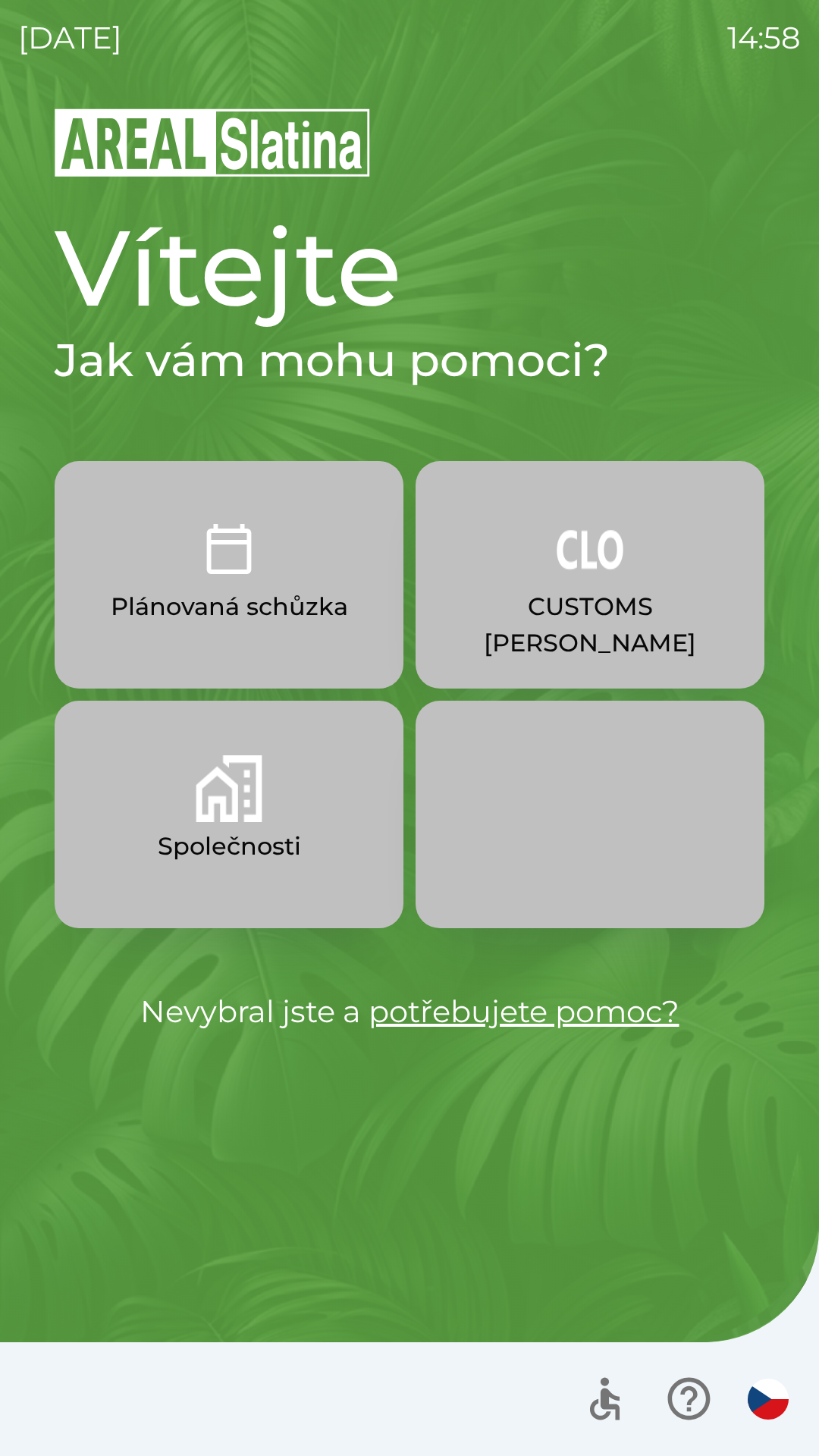
click at [596, 590] on p "CUSTOMS [PERSON_NAME]" at bounding box center [590, 624] width 276 height 73
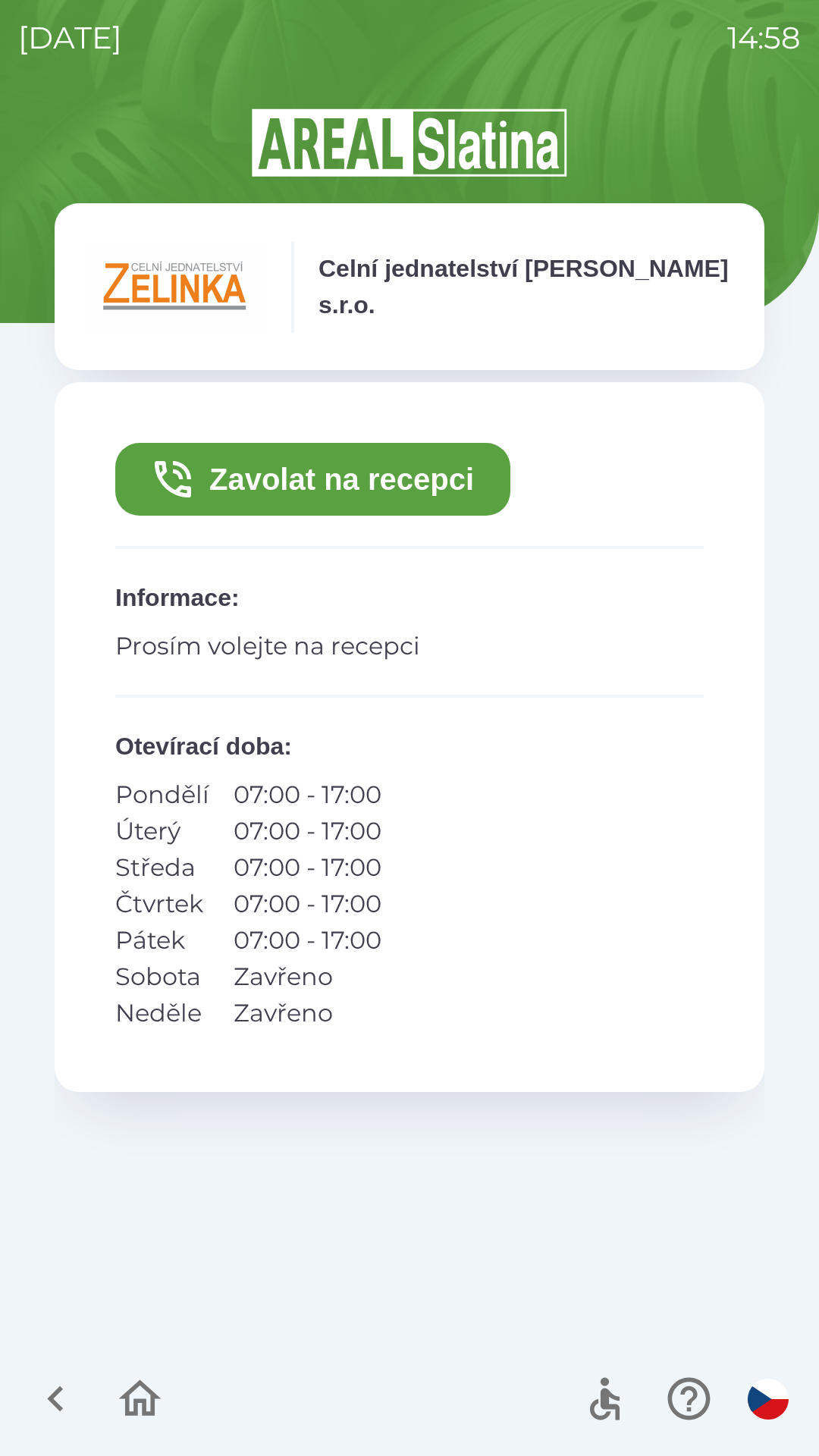
click at [371, 479] on button "Zavolat na recepci" at bounding box center [313, 479] width 395 height 73
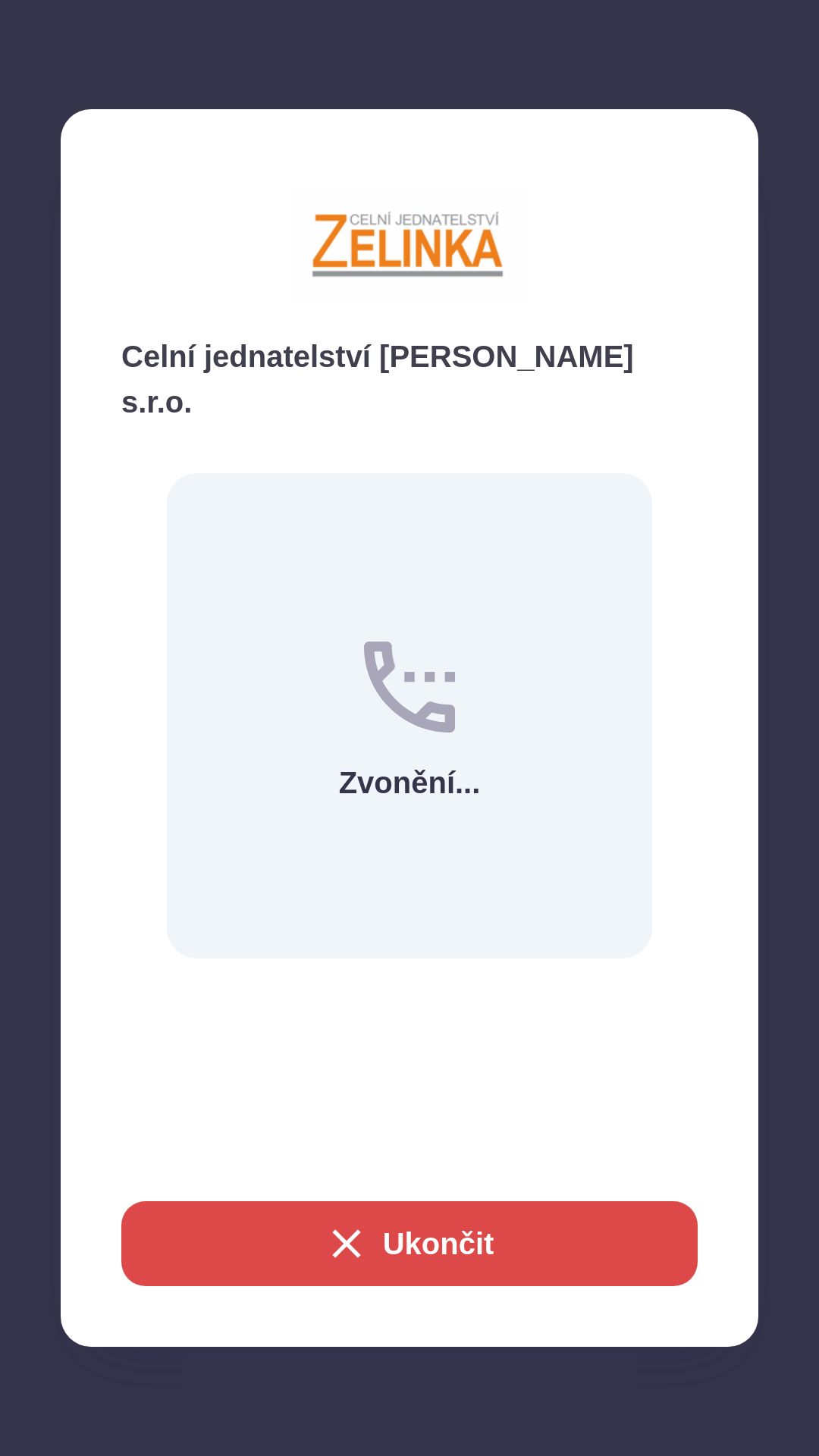
click at [398, 1232] on button "Ukončit" at bounding box center [410, 1244] width 576 height 85
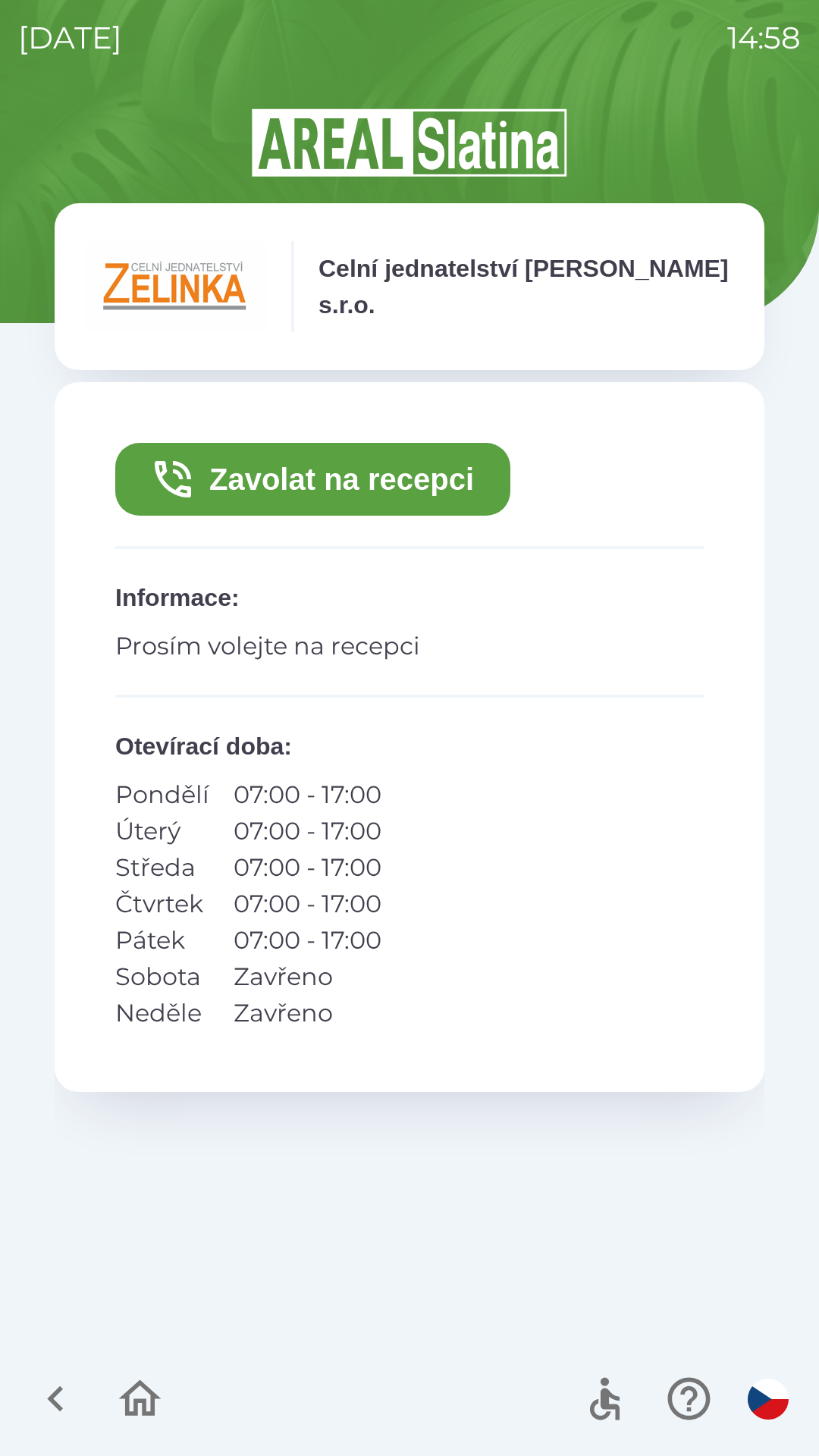
click at [334, 485] on button "Zavolat na recepci" at bounding box center [313, 479] width 395 height 73
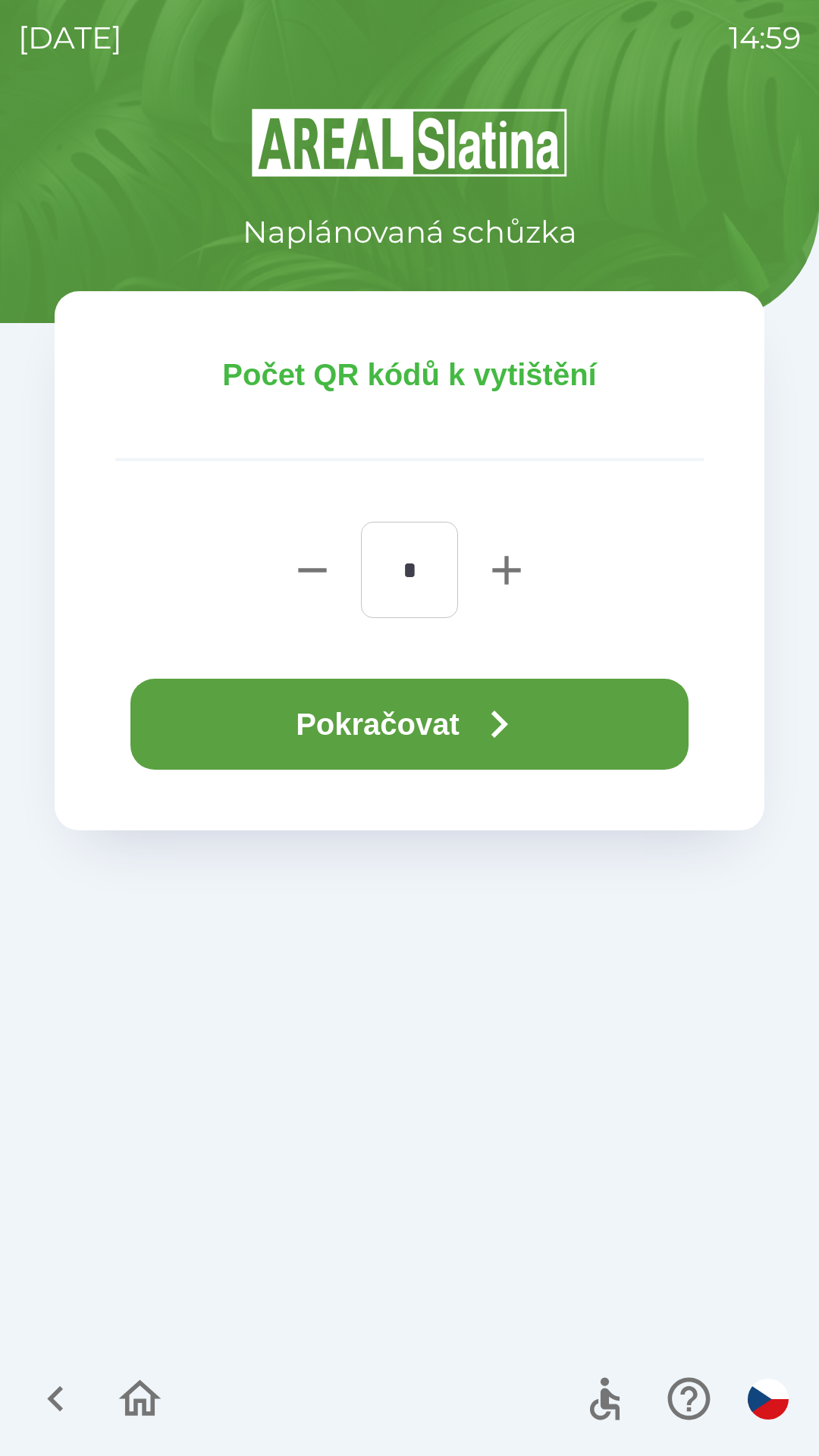
click at [441, 727] on button "Pokračovat" at bounding box center [409, 724] width 558 height 91
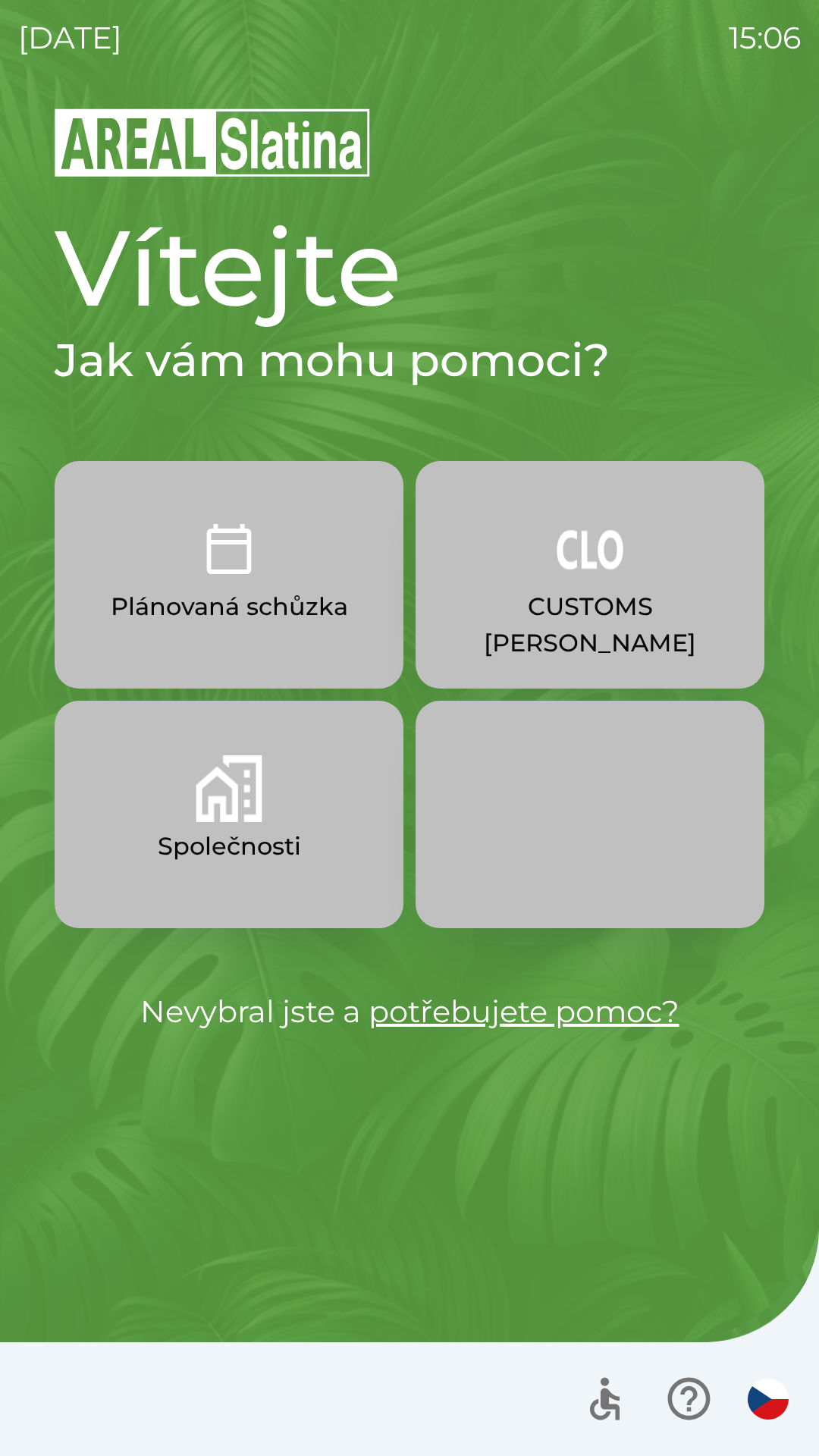
click at [304, 605] on p "Plánovaná schůzka" at bounding box center [229, 606] width 237 height 36
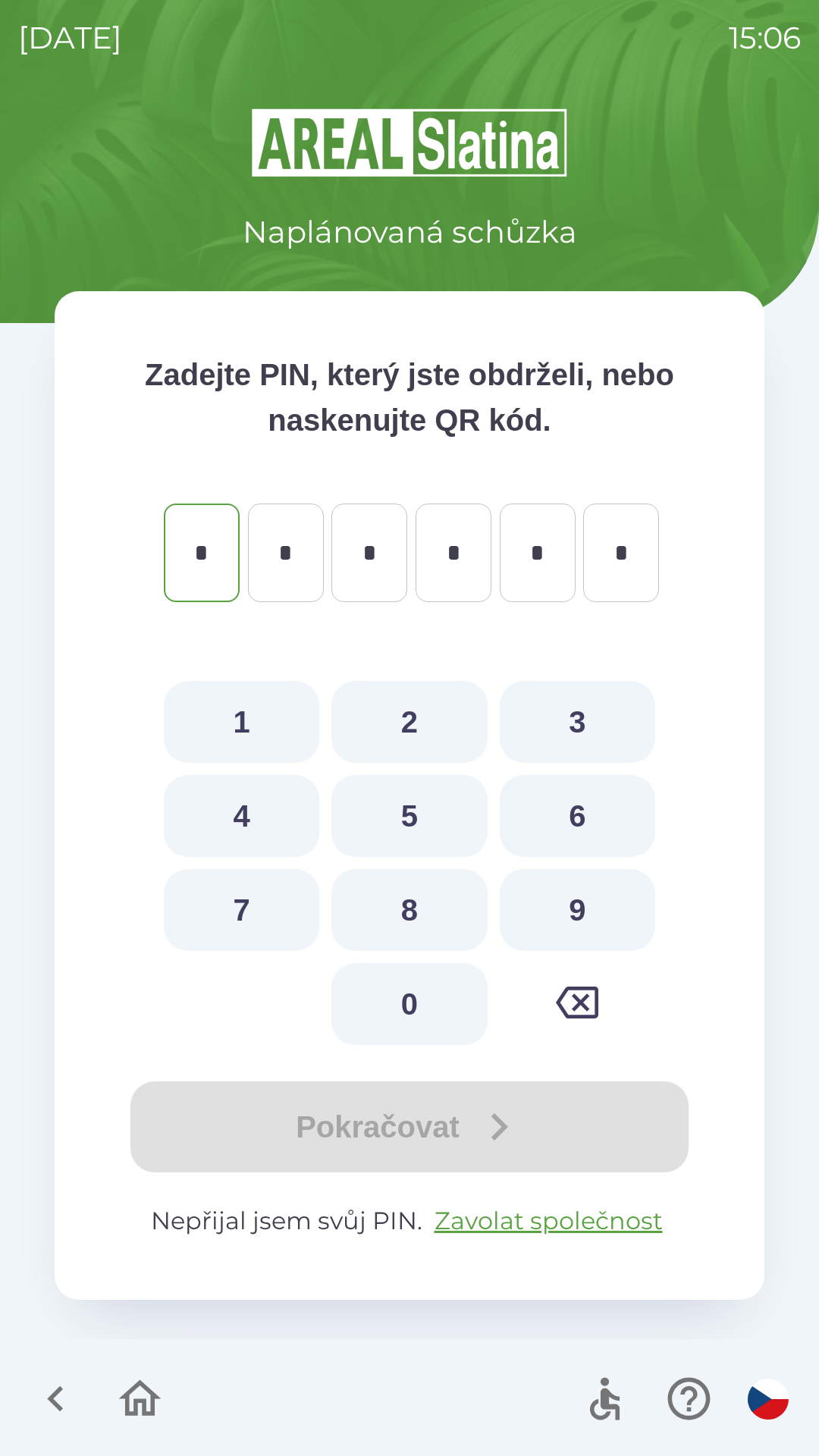
click at [60, 1419] on icon "button" at bounding box center [56, 1399] width 51 height 51
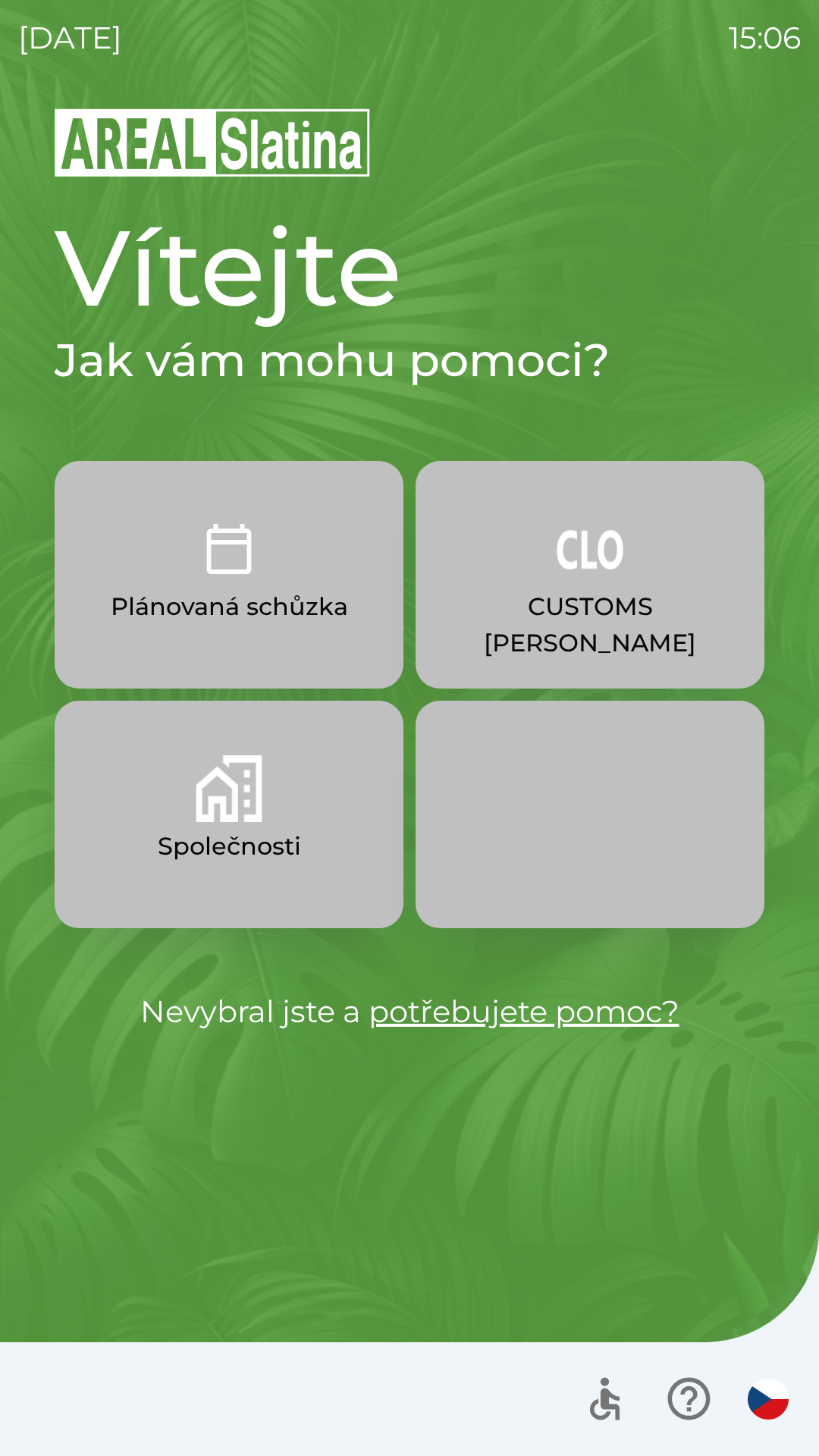
click at [287, 788] on button "Společnosti" at bounding box center [229, 814] width 349 height 228
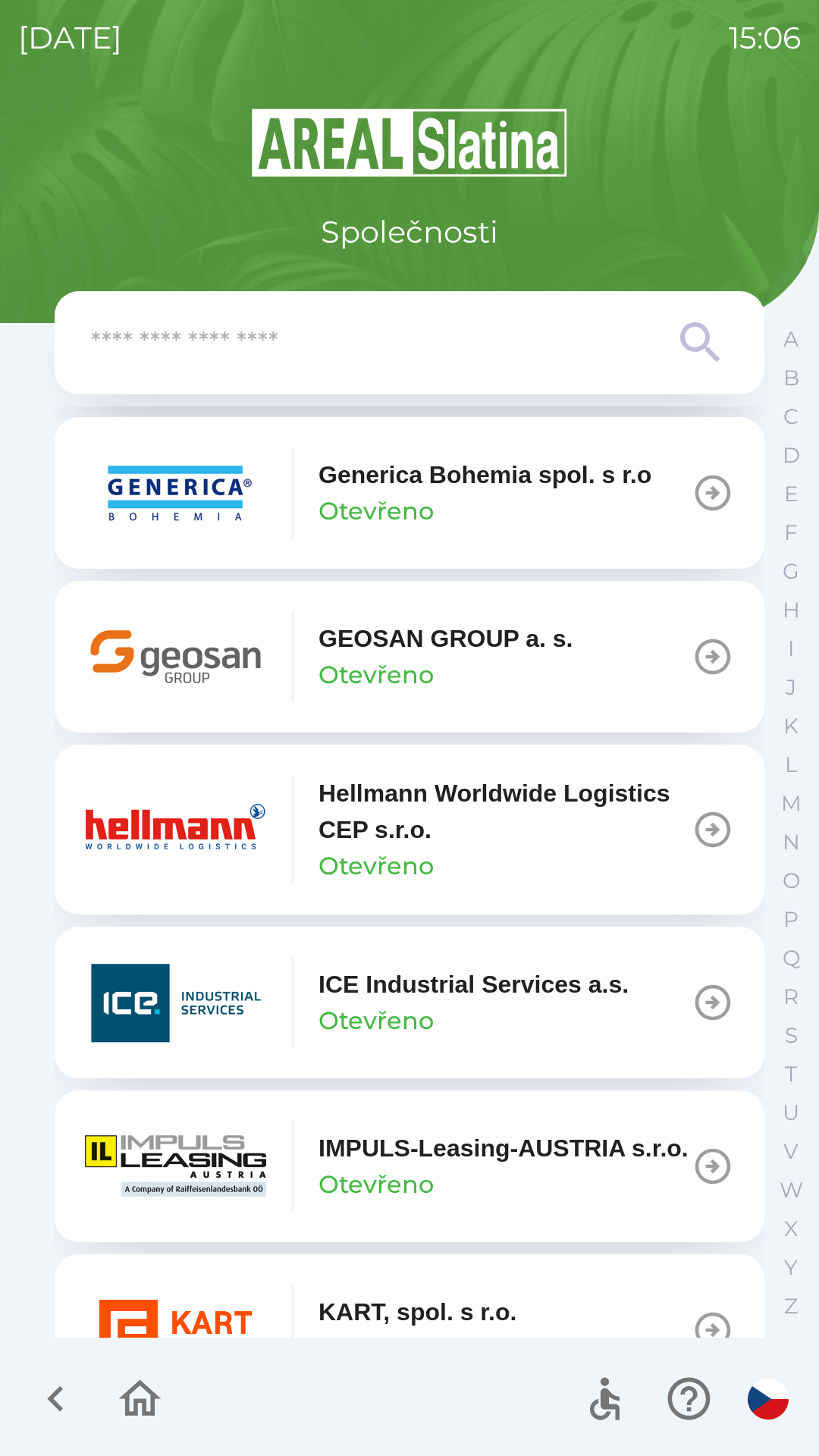
scroll to position [5271, 0]
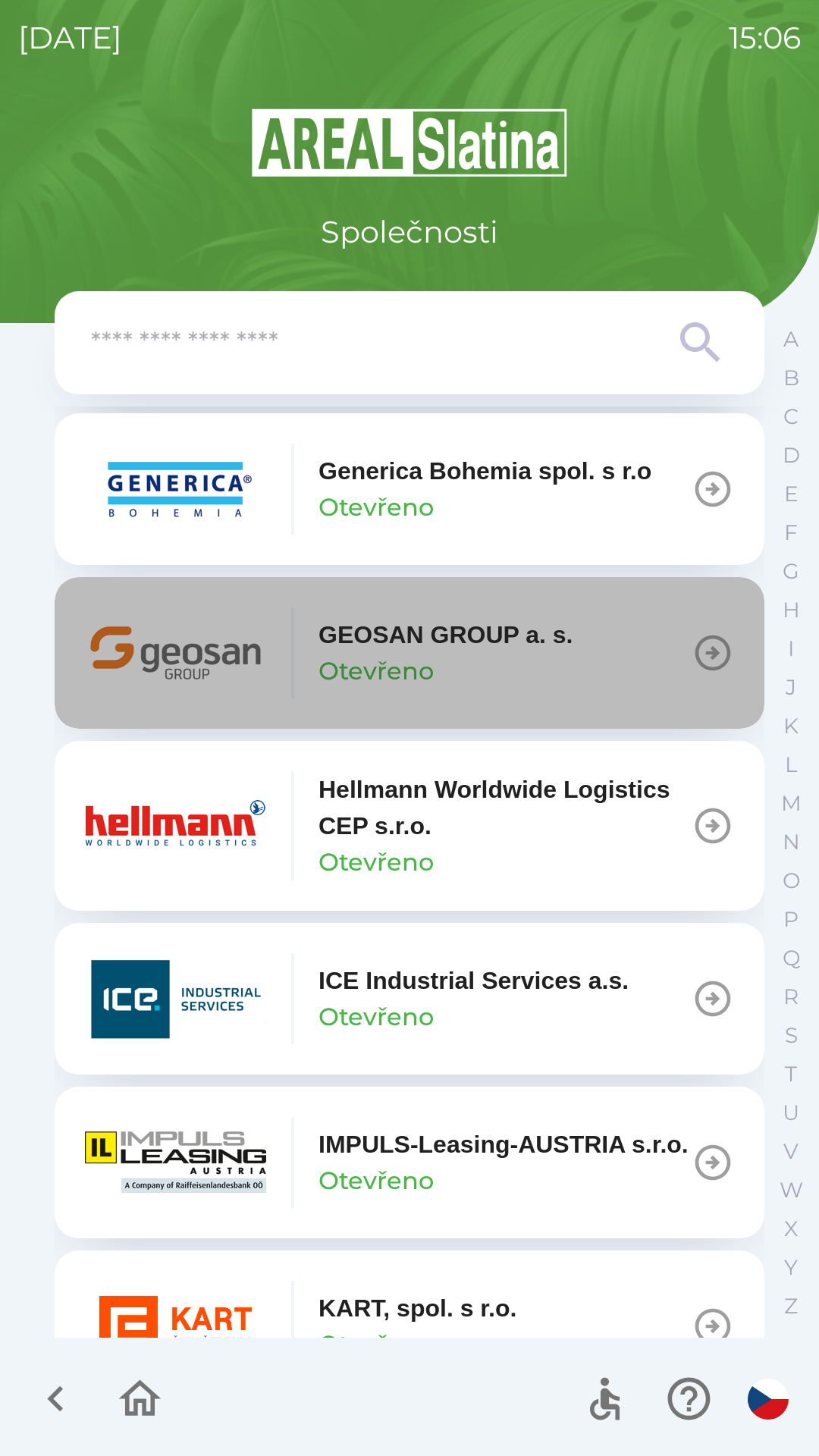
click at [695, 667] on icon "button" at bounding box center [713, 653] width 42 height 42
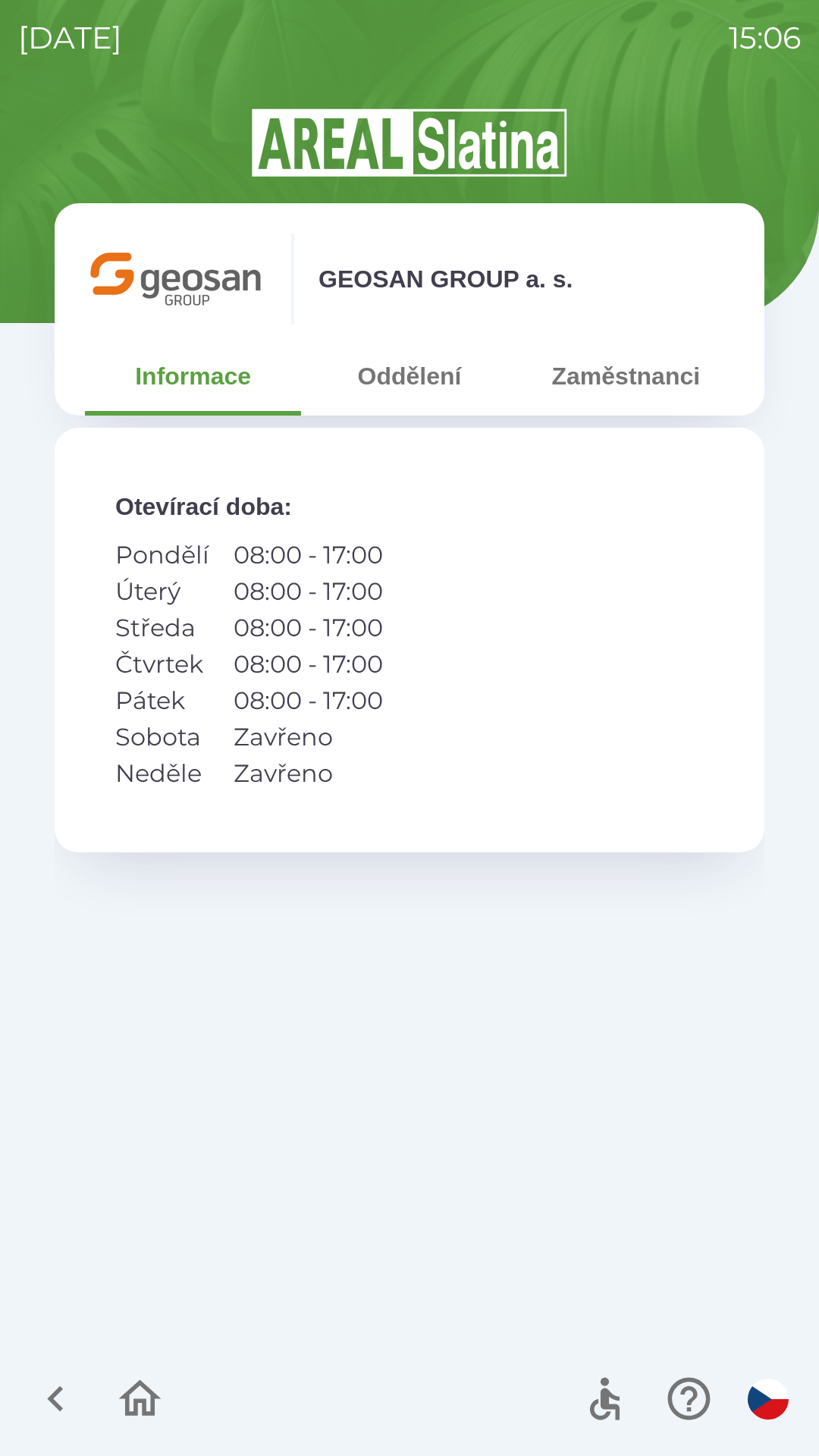
click at [652, 390] on button "Zaměstnanci" at bounding box center [626, 376] width 216 height 55
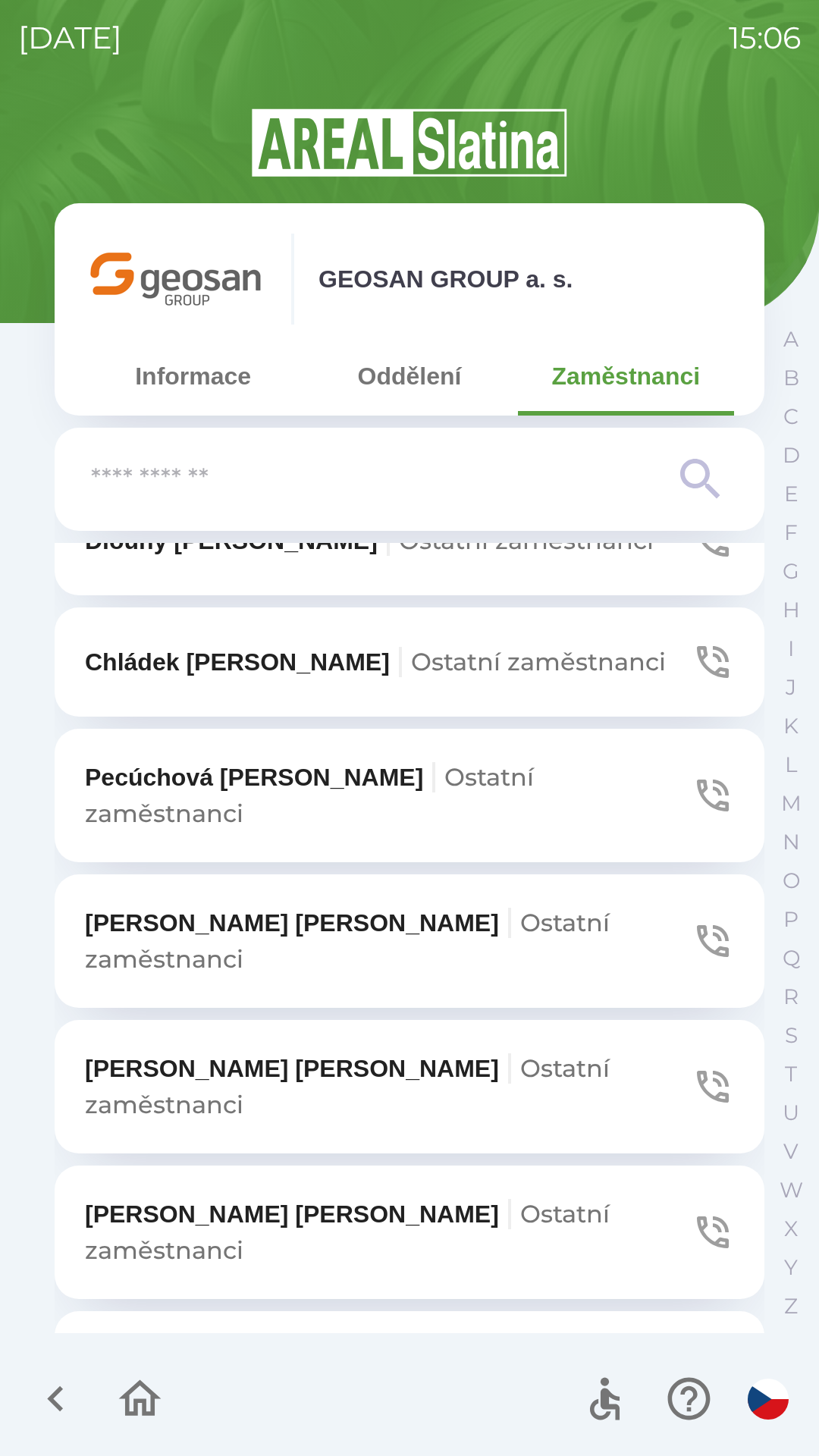
scroll to position [1260, 0]
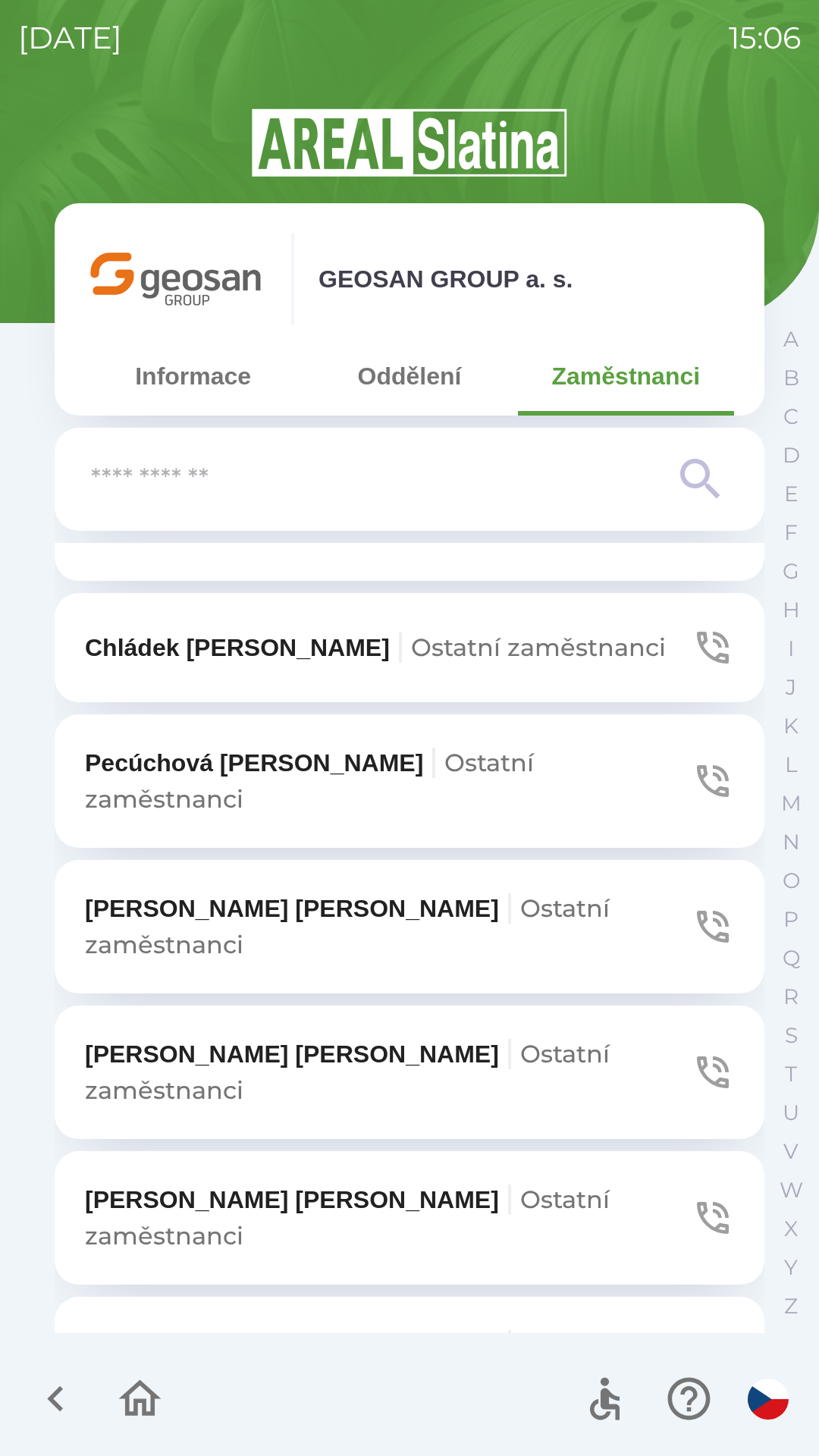
click at [696, 1197] on icon "button" at bounding box center [713, 1218] width 42 height 42
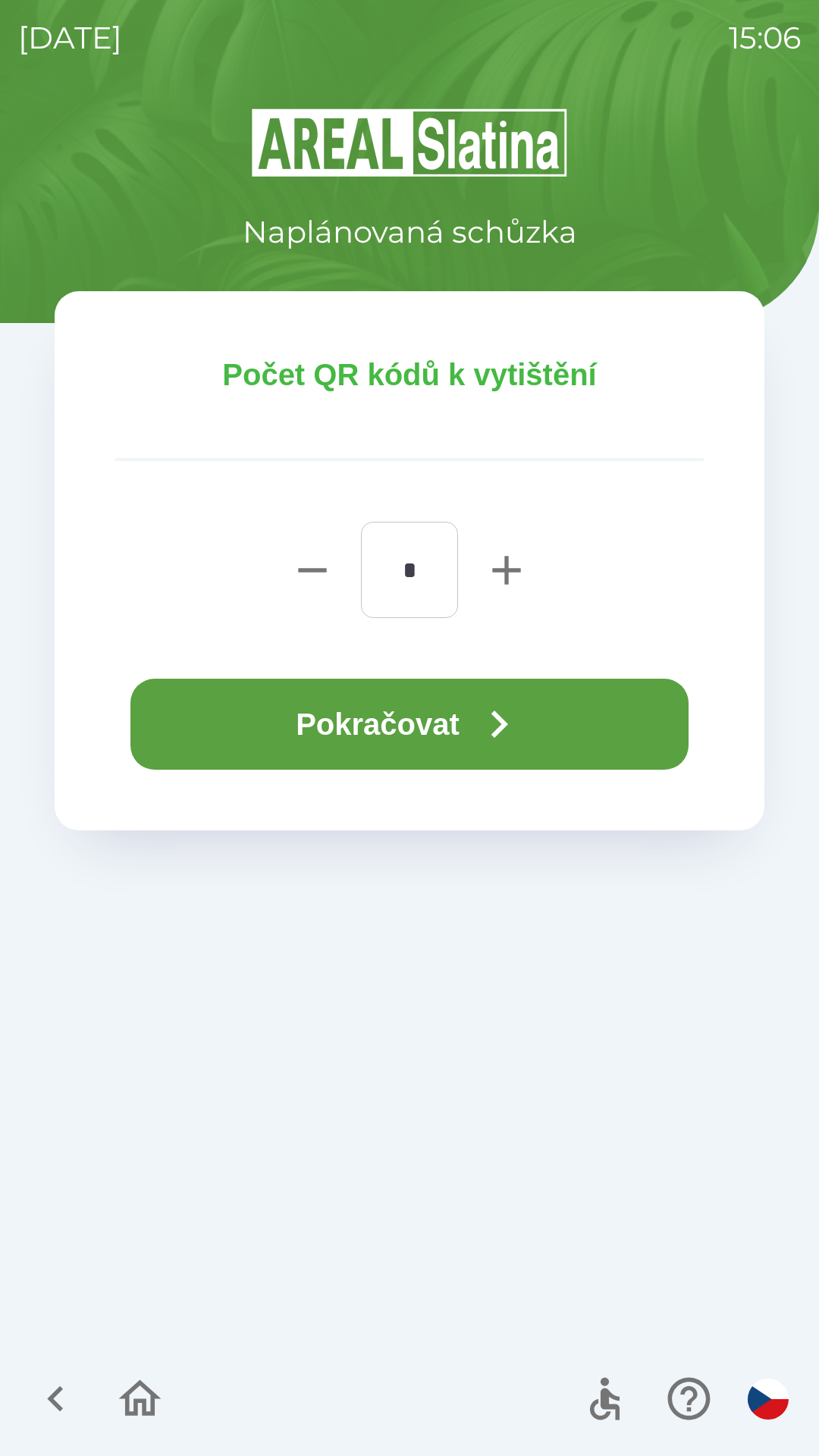
click at [465, 711] on button "Pokračovat" at bounding box center [409, 724] width 558 height 91
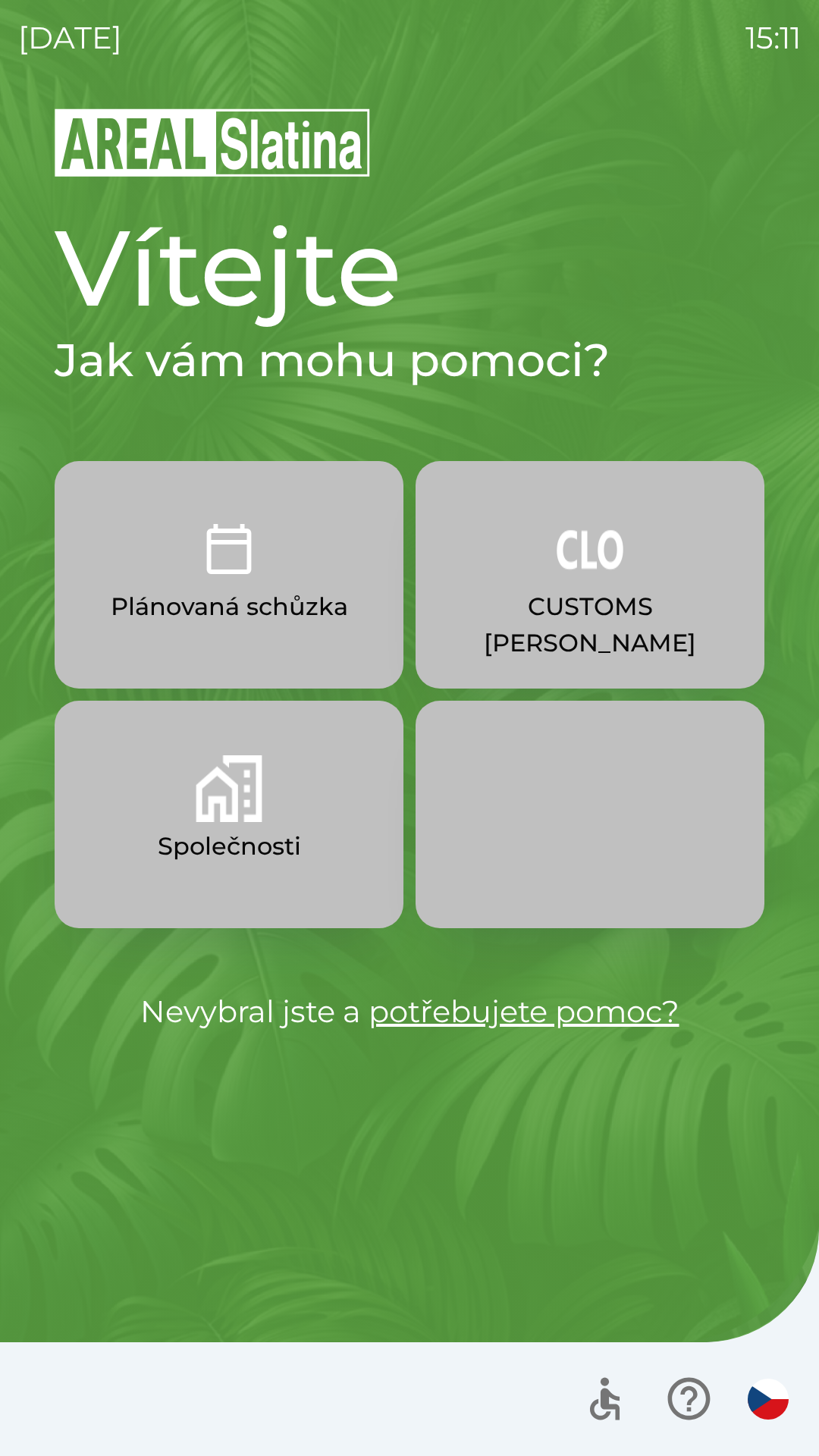
click at [615, 604] on p "CUSTOMS [PERSON_NAME]" at bounding box center [590, 624] width 276 height 73
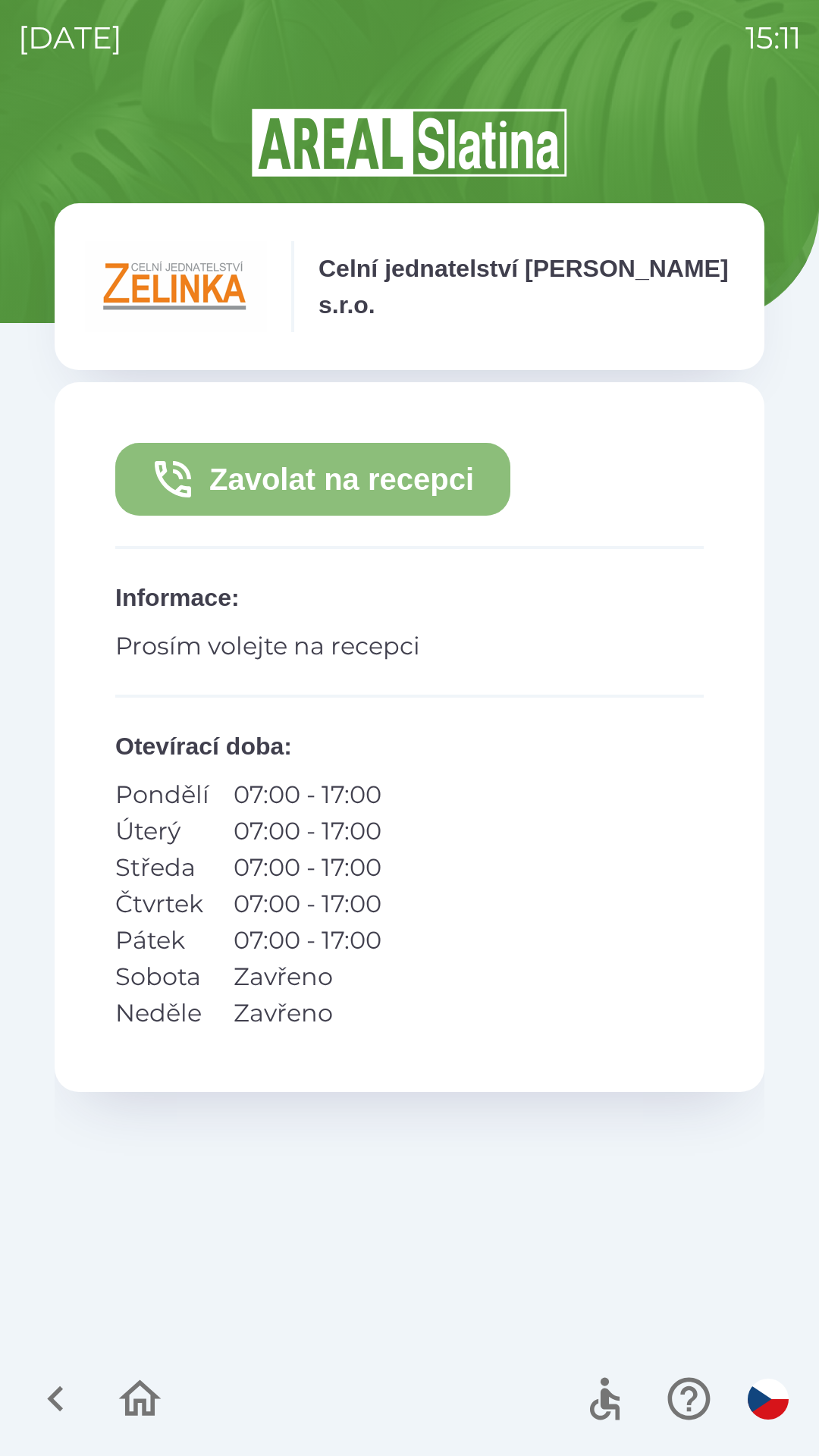
click at [397, 499] on button "Zavolat na recepci" at bounding box center [313, 479] width 395 height 73
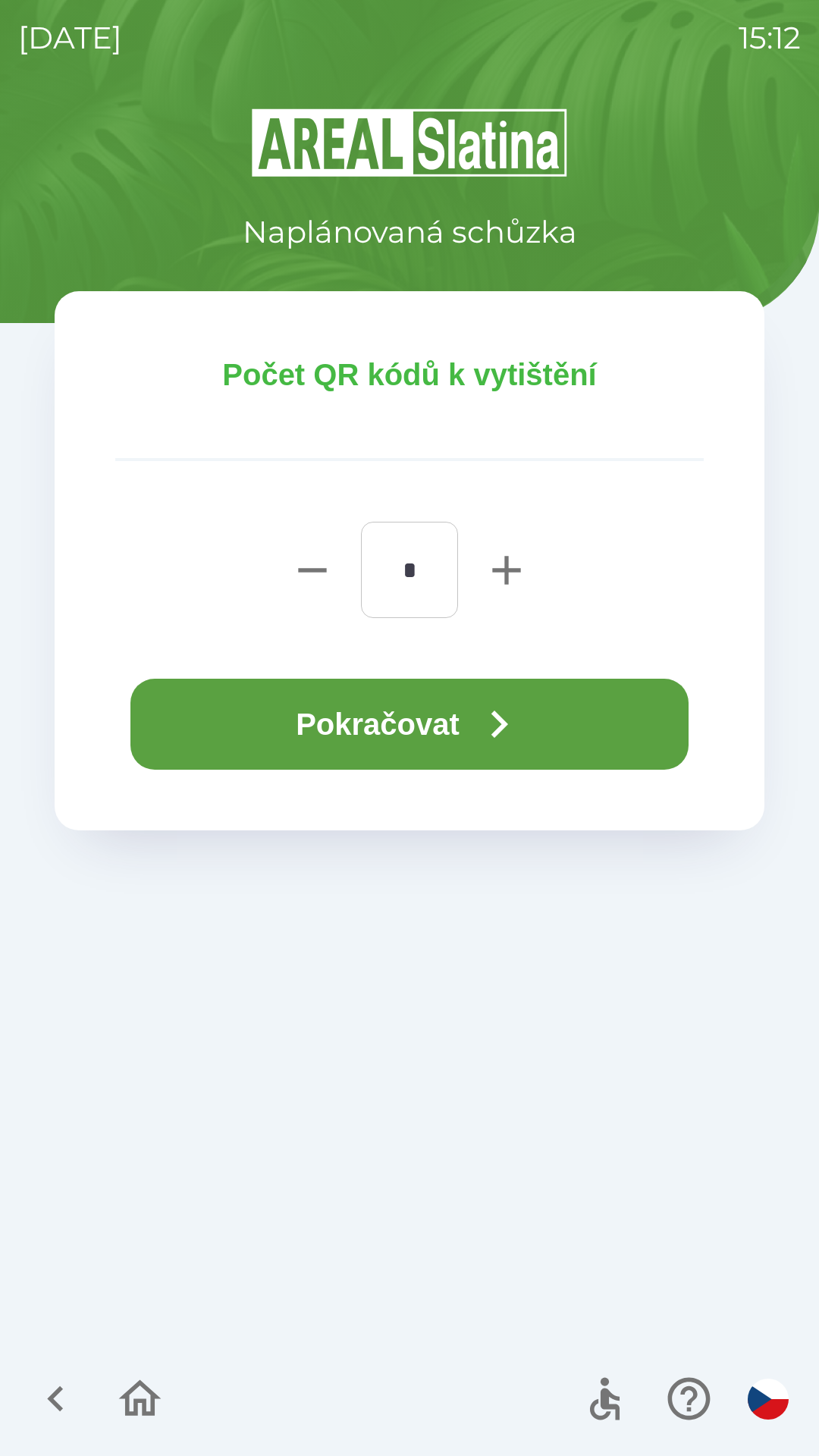
click at [519, 730] on icon "button" at bounding box center [499, 724] width 55 height 55
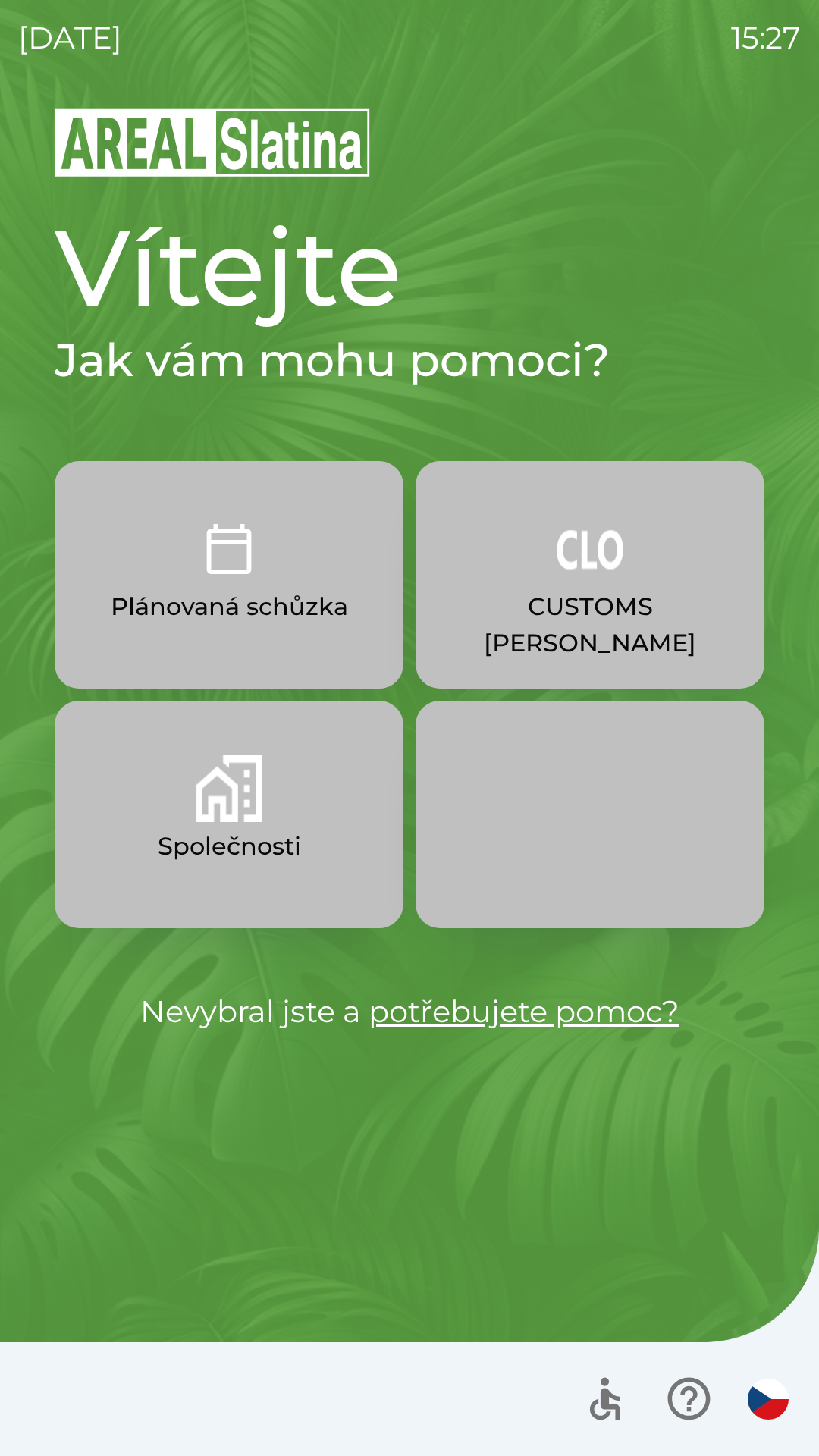
click at [525, 561] on button "CUSTOMS [PERSON_NAME]" at bounding box center [590, 575] width 349 height 228
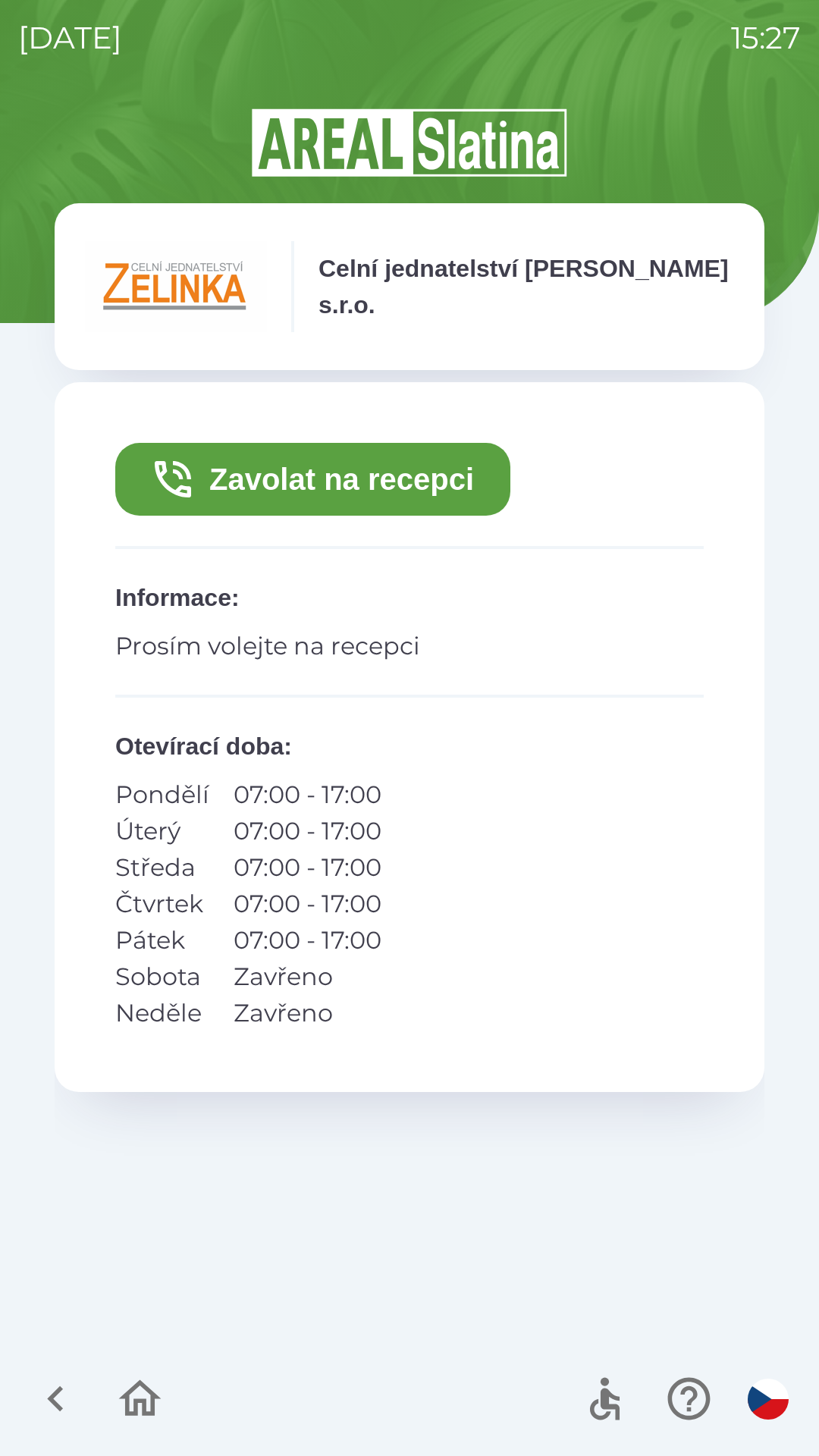
click at [353, 474] on button "Zavolat na recepci" at bounding box center [313, 479] width 395 height 73
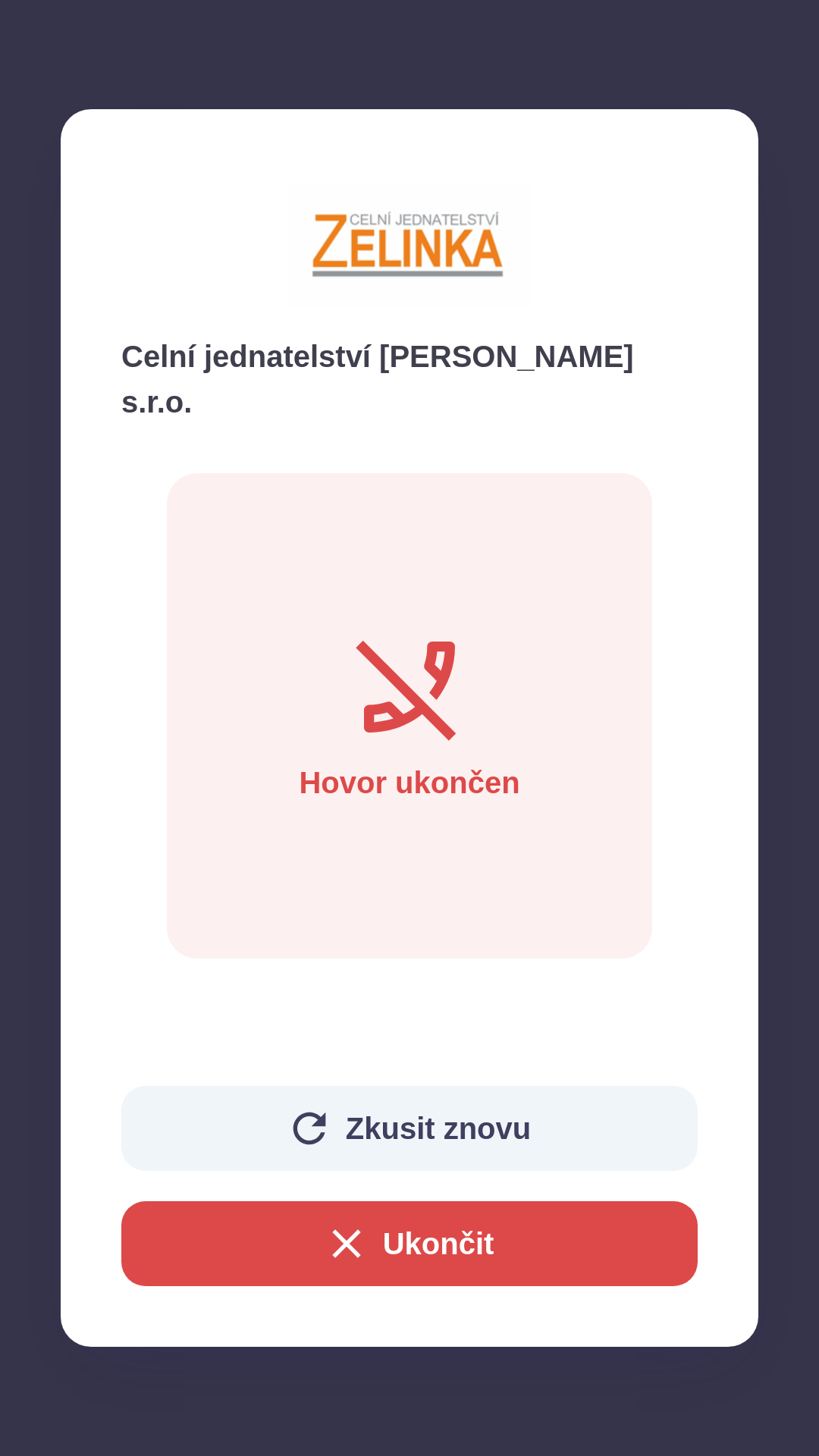
click at [432, 1119] on button "Zkusit znovu" at bounding box center [410, 1129] width 576 height 85
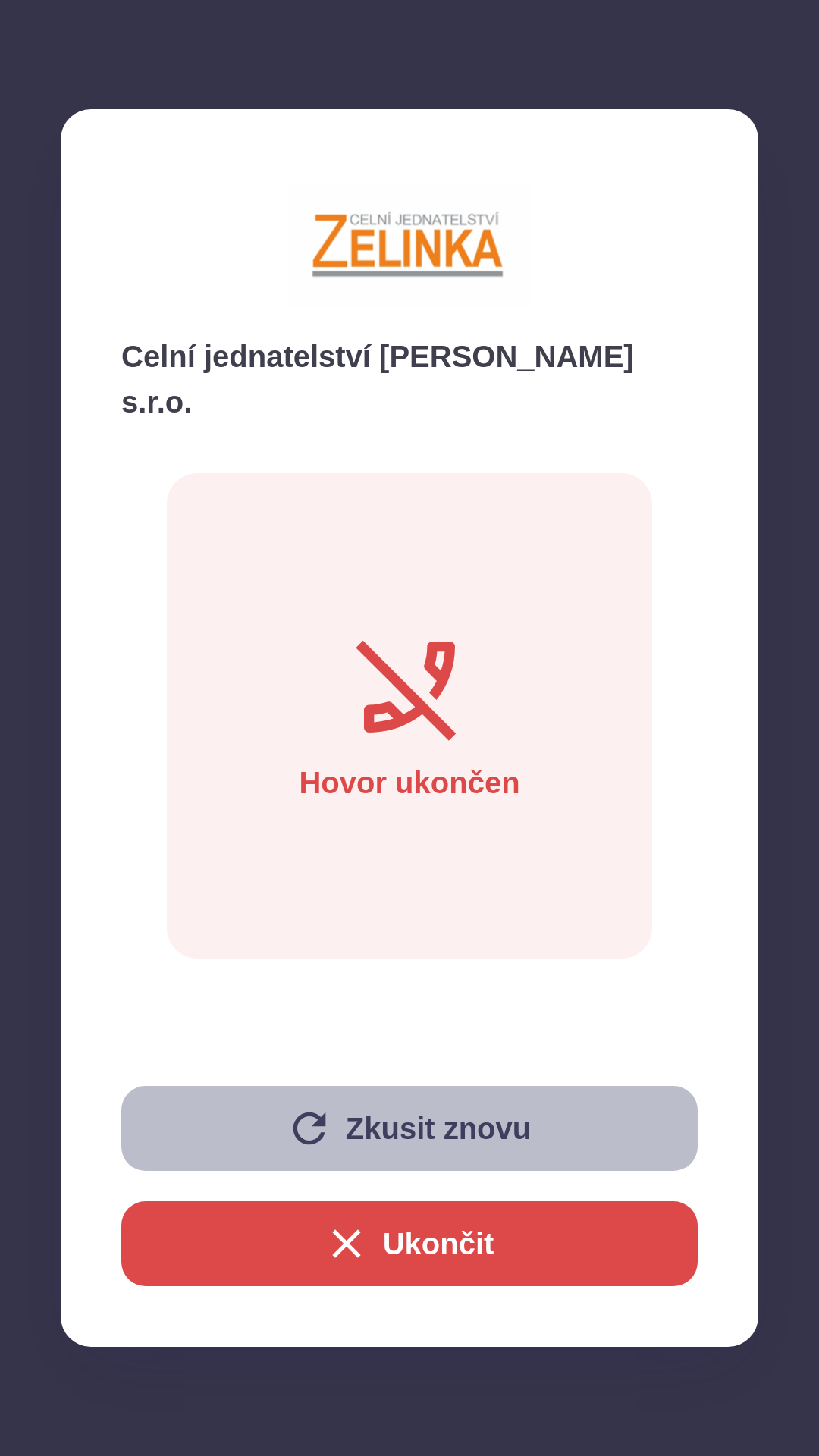
click at [414, 1114] on button "Zkusit znovu" at bounding box center [410, 1129] width 576 height 85
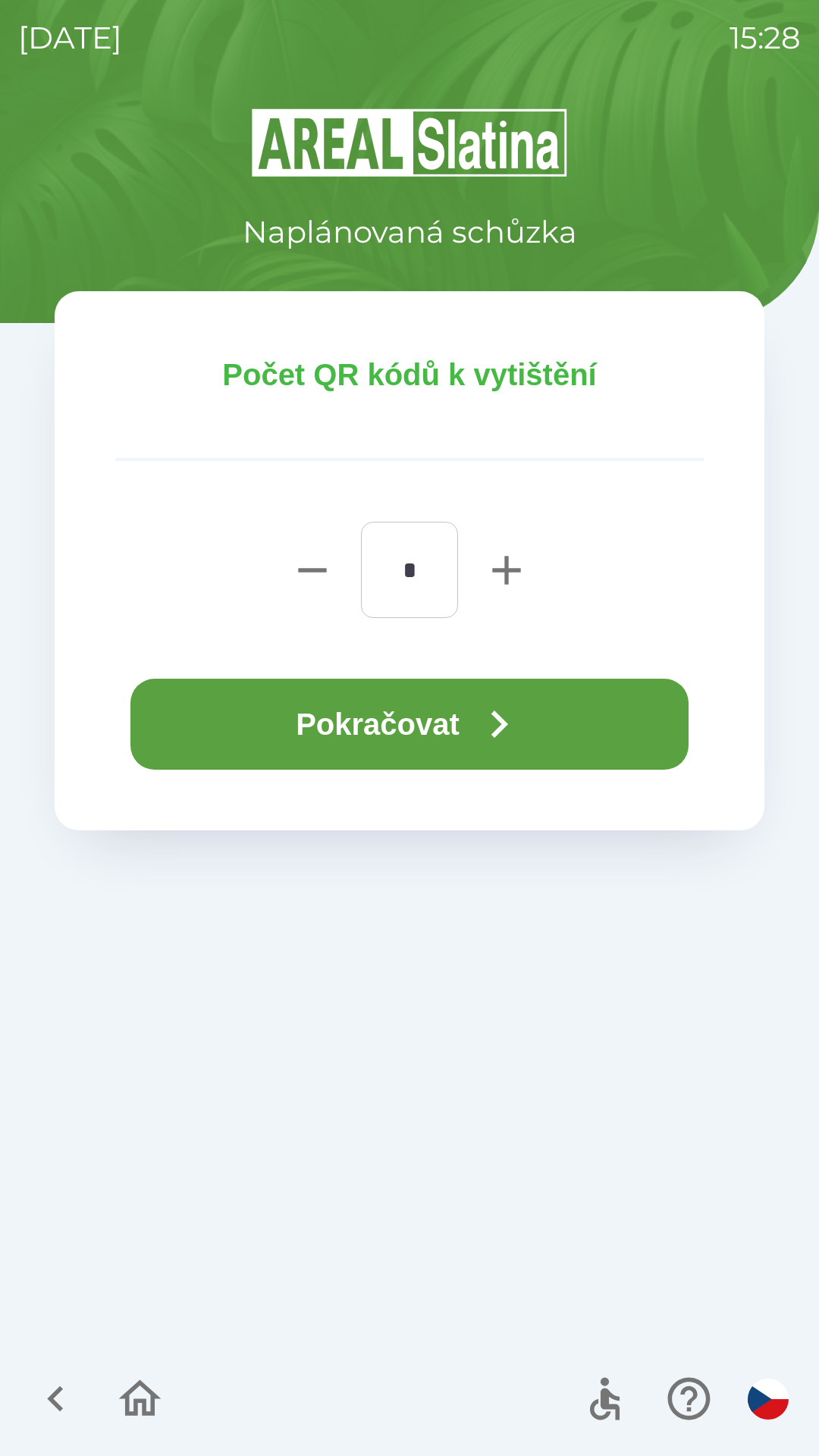
click at [396, 714] on button "Pokračovat" at bounding box center [409, 724] width 558 height 91
